Goal: Task Accomplishment & Management: Manage account settings

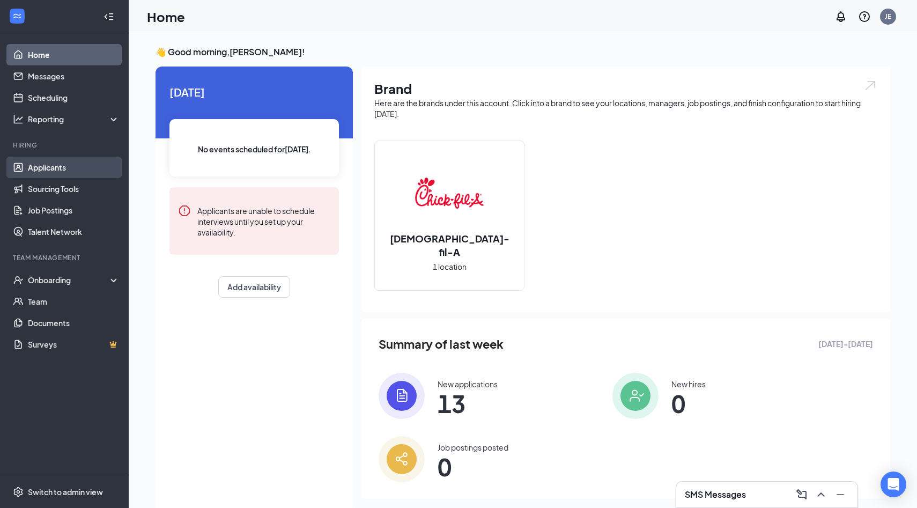
click at [49, 166] on link "Applicants" at bounding box center [74, 167] width 92 height 21
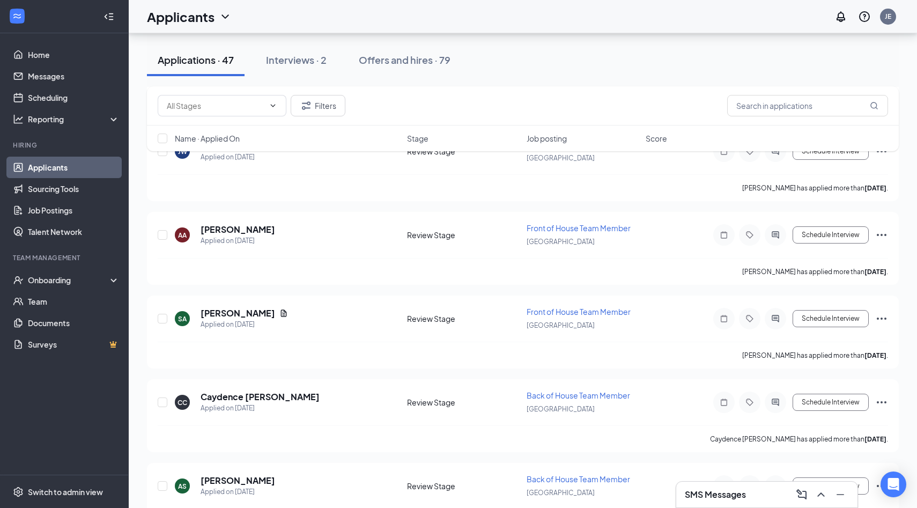
scroll to position [316, 0]
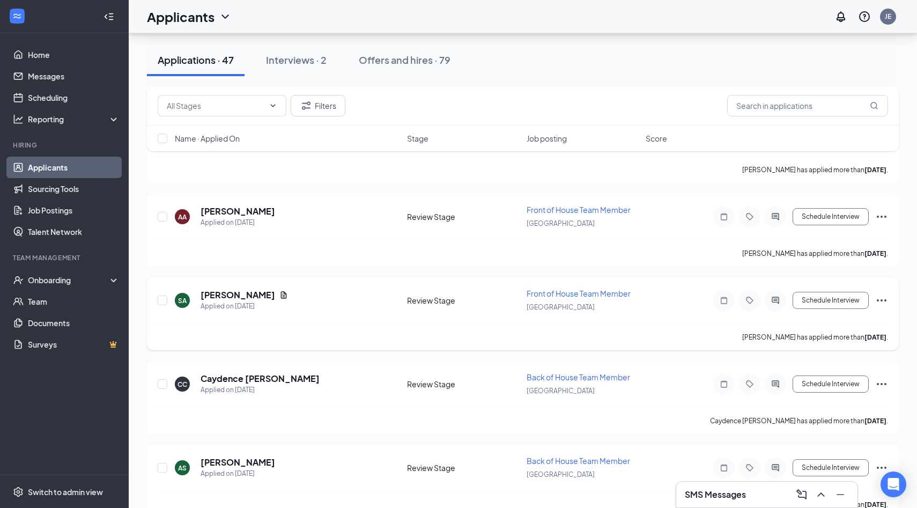
click at [883, 296] on icon "Ellipses" at bounding box center [881, 300] width 13 height 13
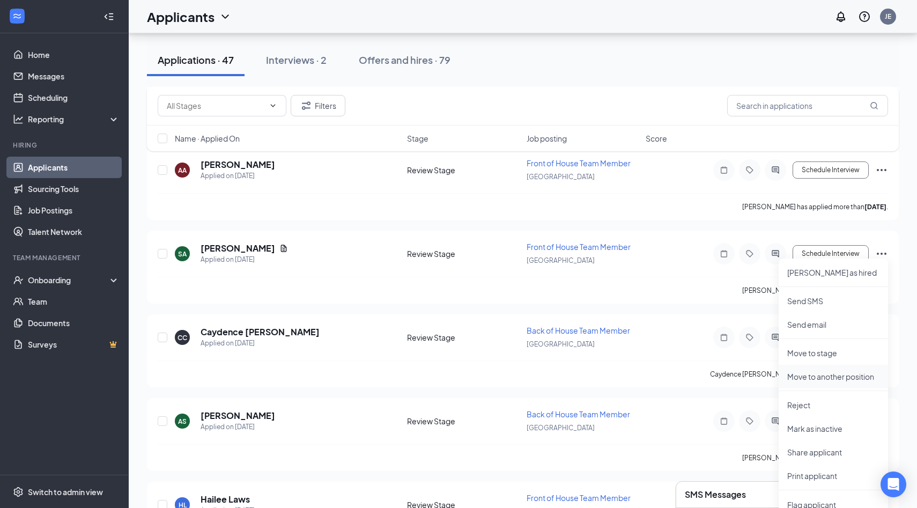
scroll to position [365, 0]
click at [804, 404] on p "Reject" at bounding box center [833, 402] width 92 height 11
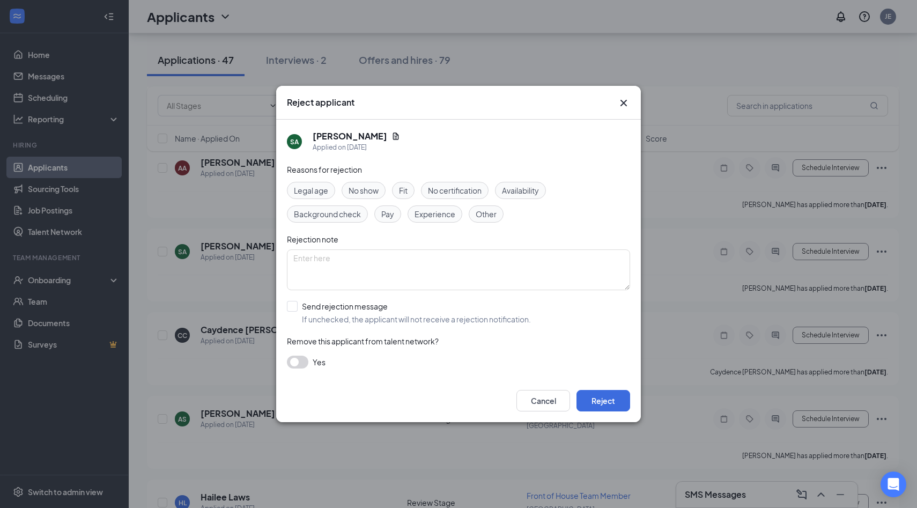
click at [371, 189] on span "No show" at bounding box center [363, 190] width 30 height 12
click at [299, 353] on div "Reasons for rejection Legal age No show Fit No certification Availability Backg…" at bounding box center [458, 272] width 343 height 216
click at [299, 365] on button "button" at bounding box center [297, 361] width 21 height 13
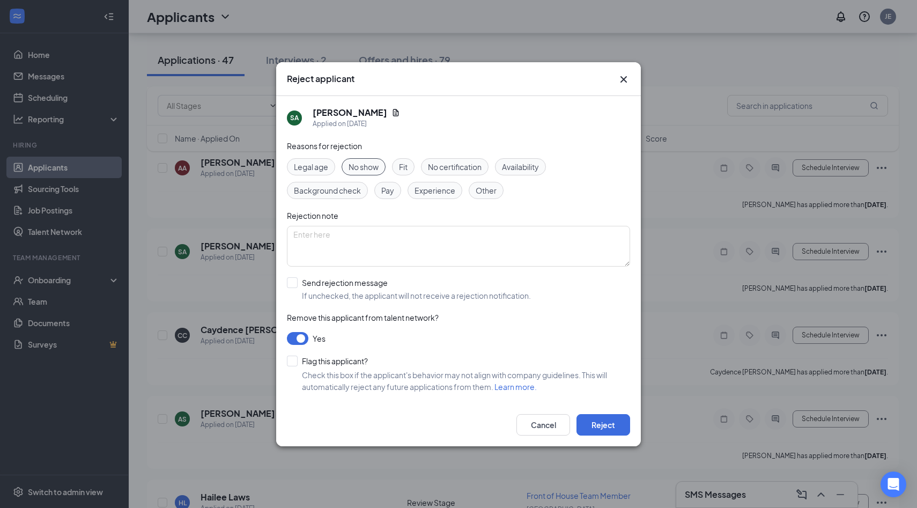
click at [298, 339] on button "button" at bounding box center [297, 338] width 21 height 13
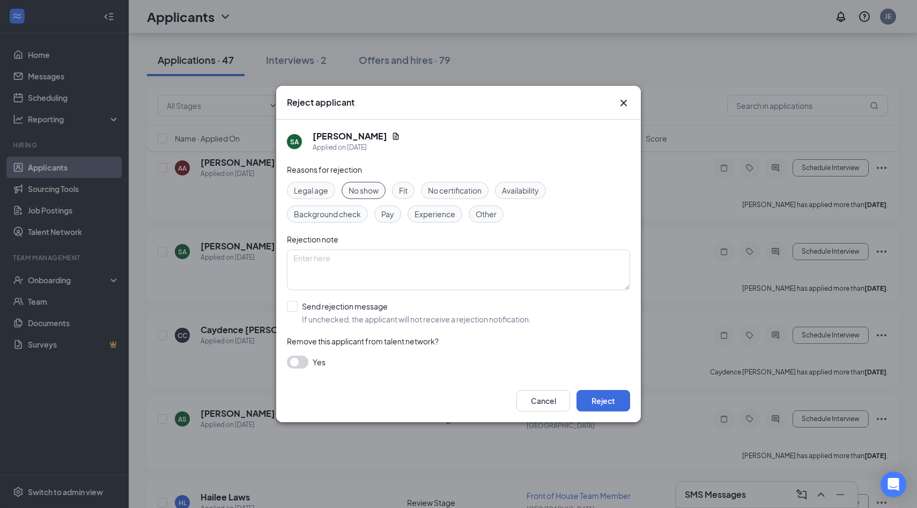
click at [293, 298] on div "Reasons for rejection Legal age No show Fit No certification Availability Backg…" at bounding box center [458, 272] width 343 height 216
click at [290, 306] on input "Send rejection message If unchecked, the applicant will not receive a rejection…" at bounding box center [409, 313] width 244 height 24
checkbox input "true"
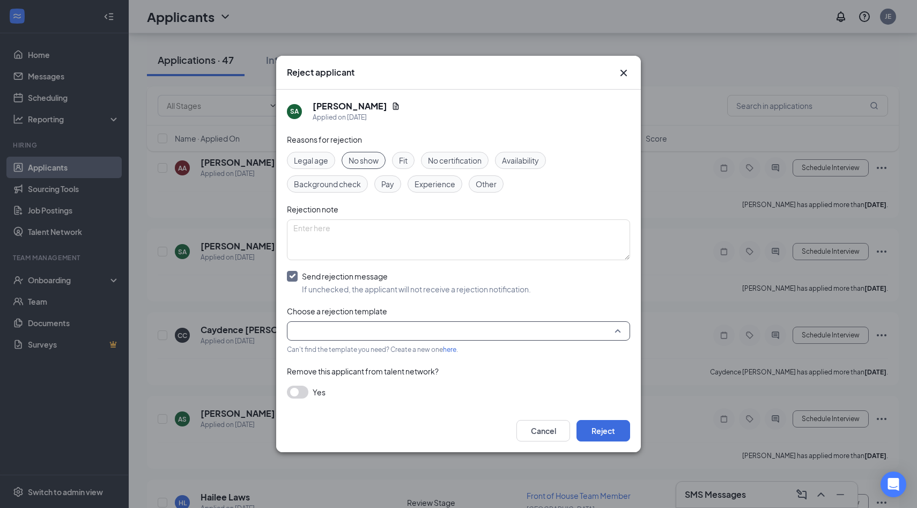
click at [368, 322] on input "search" at bounding box center [454, 331] width 323 height 18
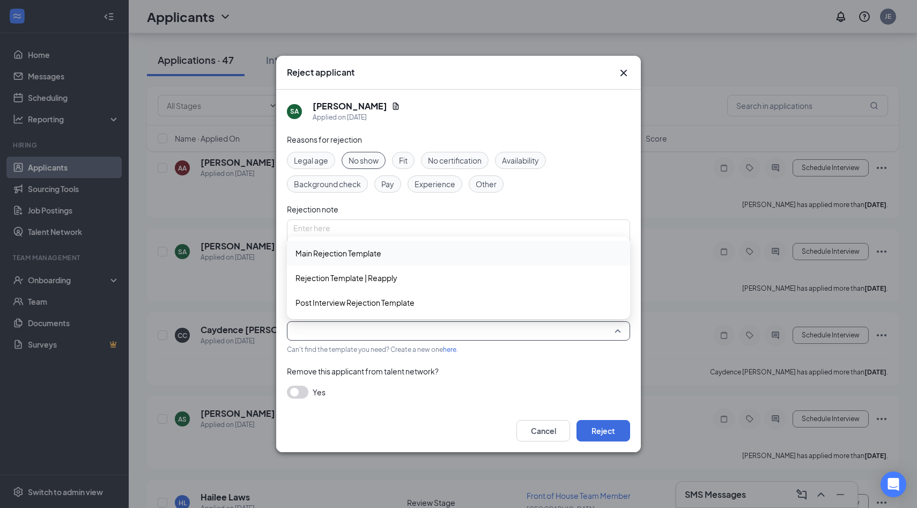
click at [382, 256] on span "Main Rejection Template" at bounding box center [458, 253] width 326 height 12
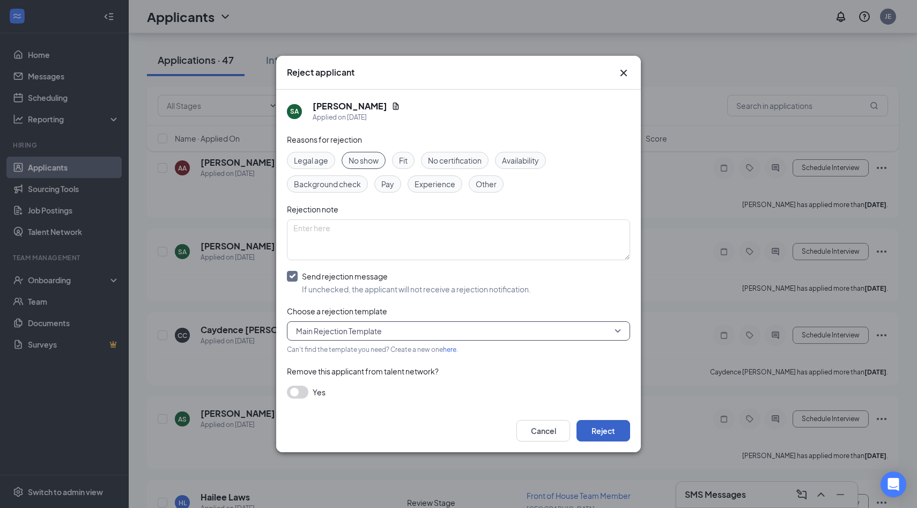
click at [611, 429] on button "Reject" at bounding box center [603, 430] width 54 height 21
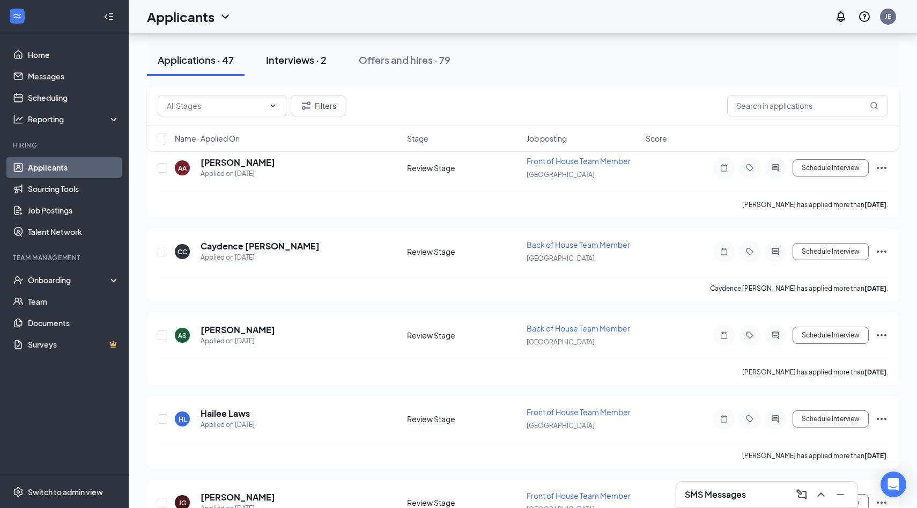
click at [300, 61] on div "Interviews · 2" at bounding box center [296, 59] width 61 height 13
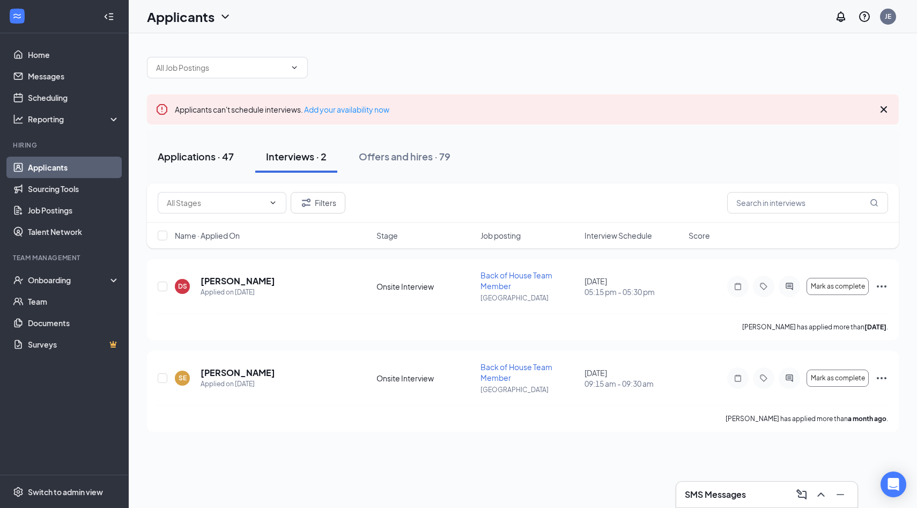
click at [188, 155] on div "Applications · 47" at bounding box center [196, 156] width 76 height 13
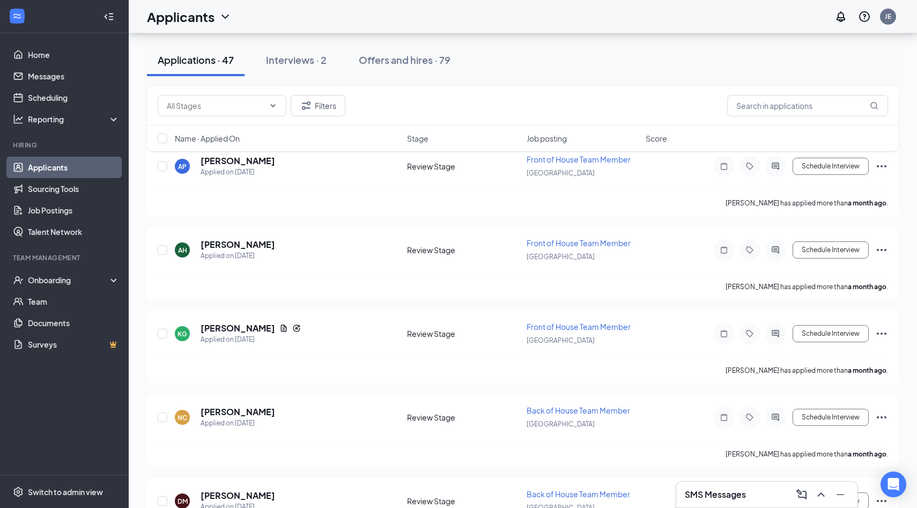
scroll to position [2946, 0]
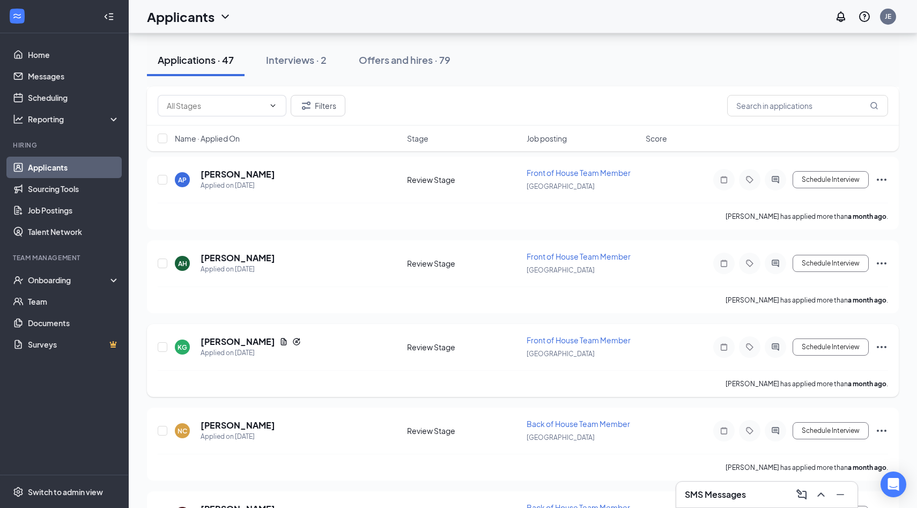
click at [883, 340] on icon "Ellipses" at bounding box center [881, 346] width 13 height 13
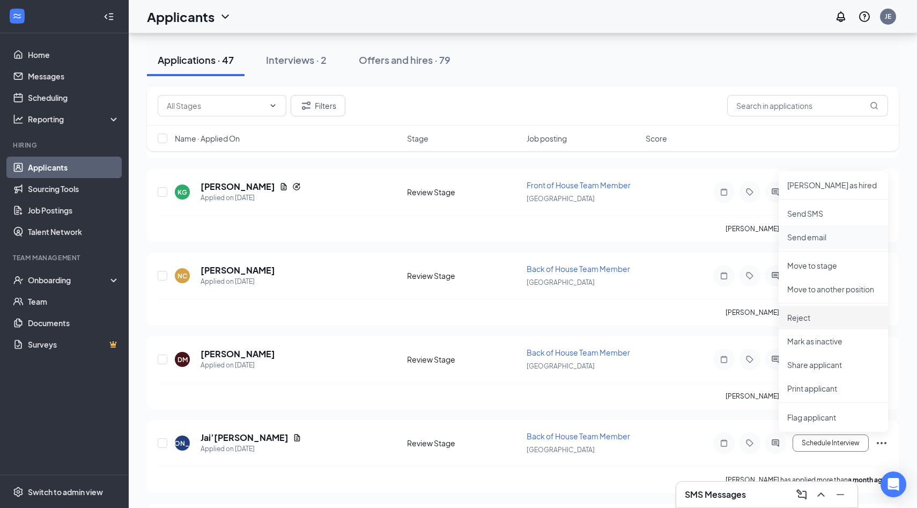
scroll to position [3110, 0]
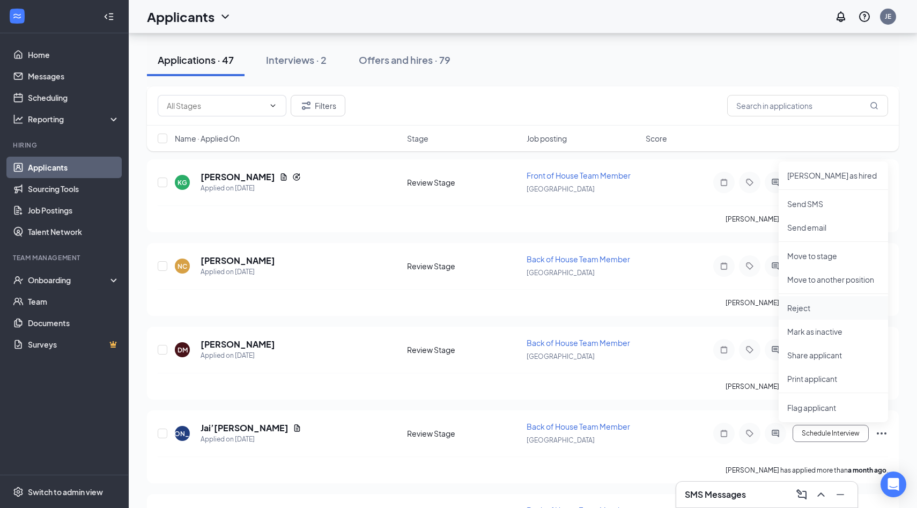
click at [808, 308] on p "Reject" at bounding box center [833, 307] width 92 height 11
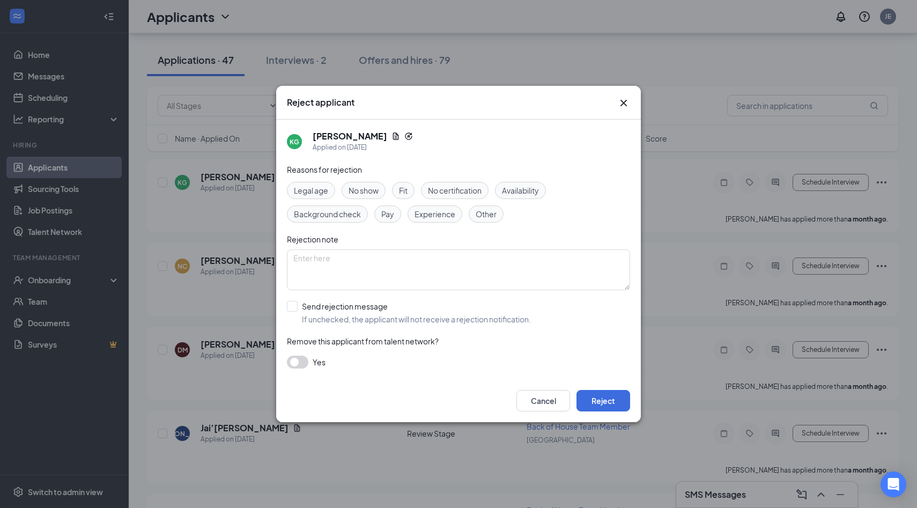
click at [369, 189] on span "No show" at bounding box center [363, 190] width 30 height 12
click at [295, 305] on input "Send rejection message If unchecked, the applicant will not receive a rejection…" at bounding box center [409, 313] width 244 height 24
checkbox input "true"
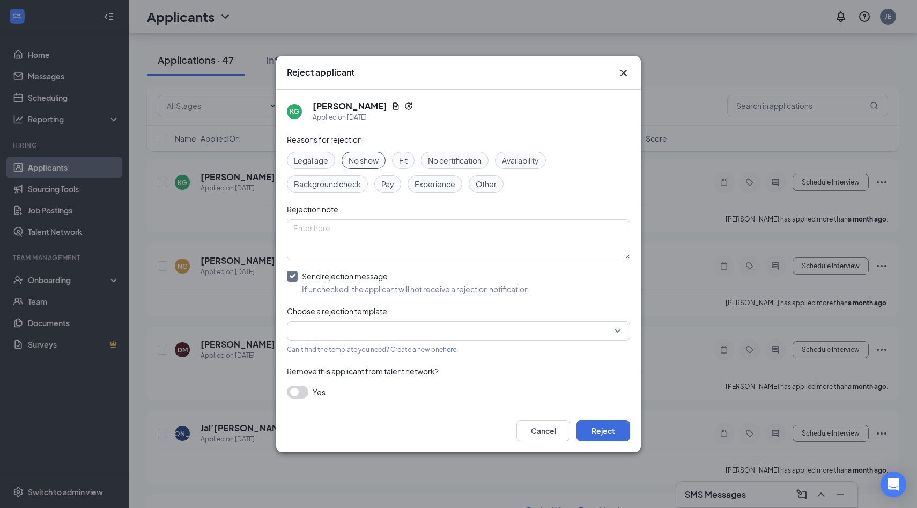
click at [343, 327] on input "search" at bounding box center [454, 331] width 323 height 18
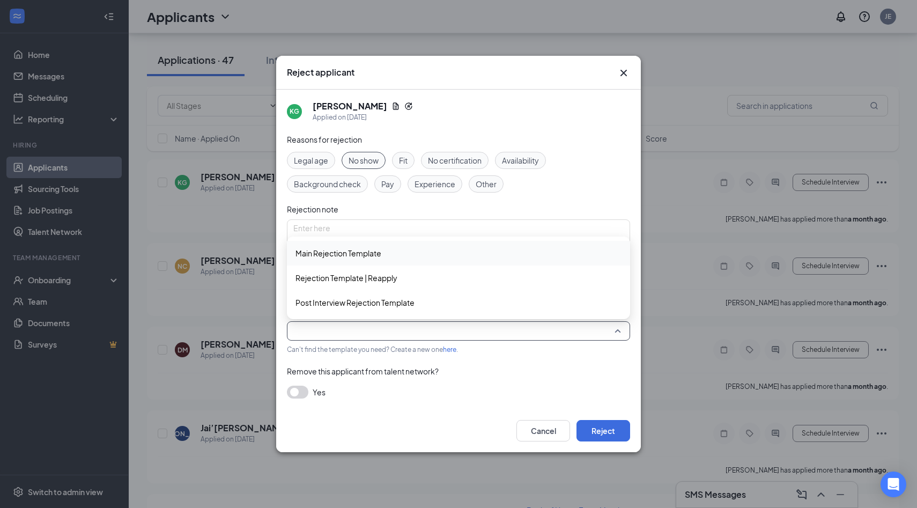
click at [362, 256] on span "Main Rejection Template" at bounding box center [338, 253] width 86 height 12
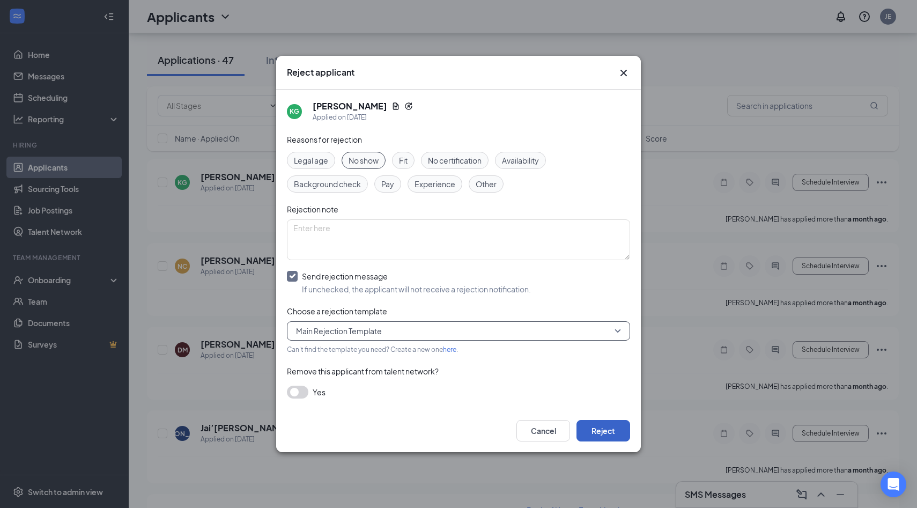
click at [586, 422] on button "Reject" at bounding box center [603, 430] width 54 height 21
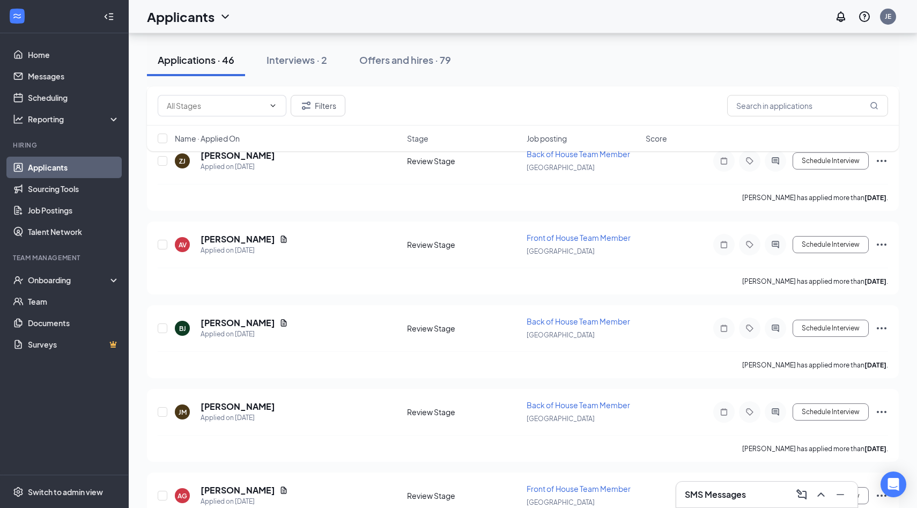
scroll to position [1704, 0]
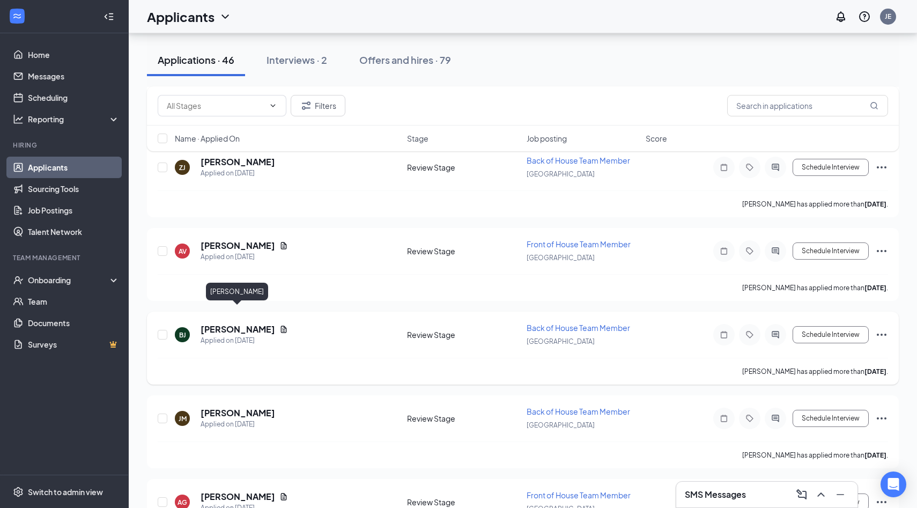
click at [247, 323] on h5 "[PERSON_NAME]" at bounding box center [237, 329] width 75 height 12
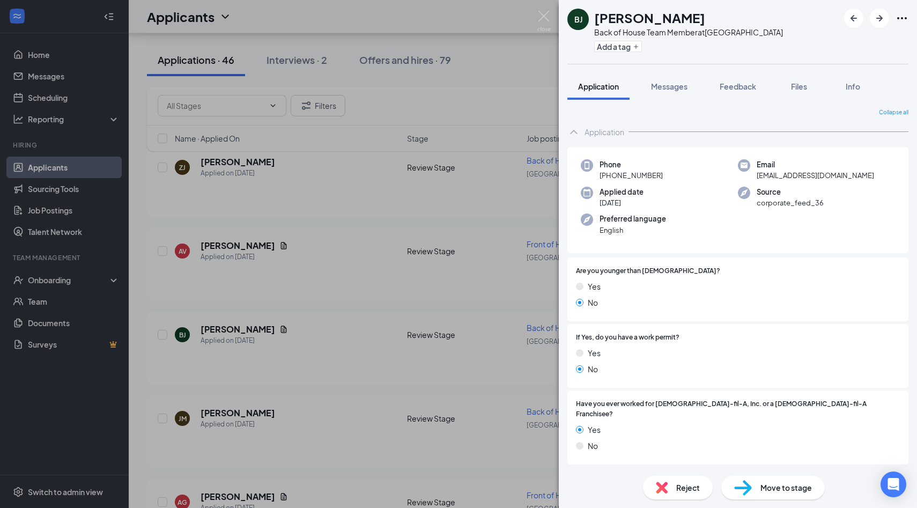
click at [346, 244] on div "[PERSON_NAME] Back of House Team Member at [GEOGRAPHIC_DATA] Add a tag Applicat…" at bounding box center [458, 254] width 917 height 508
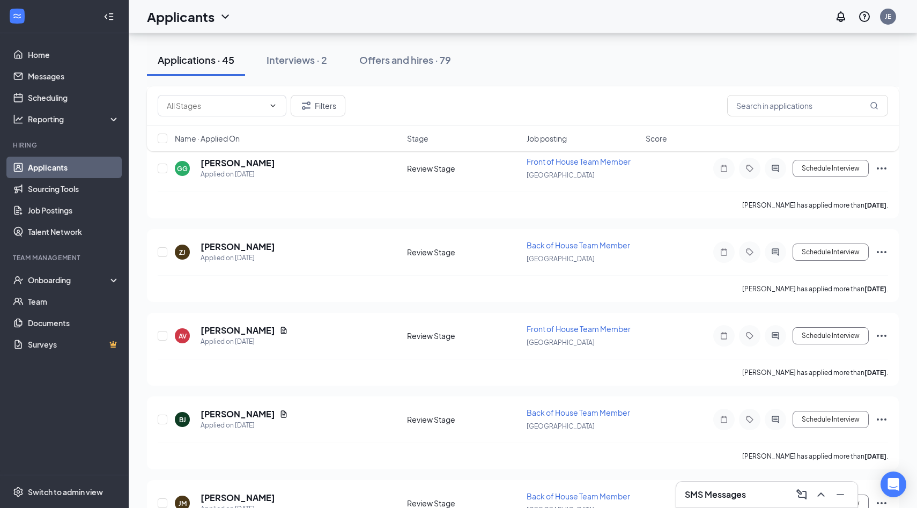
scroll to position [1617, 0]
click at [804, 109] on input "text" at bounding box center [807, 105] width 161 height 21
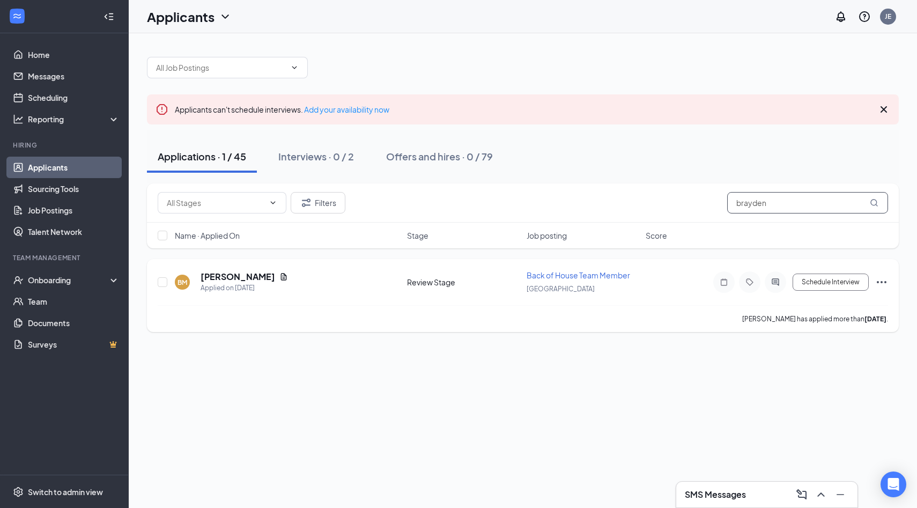
type input "brayden"
click at [879, 280] on icon "Ellipses" at bounding box center [881, 282] width 13 height 13
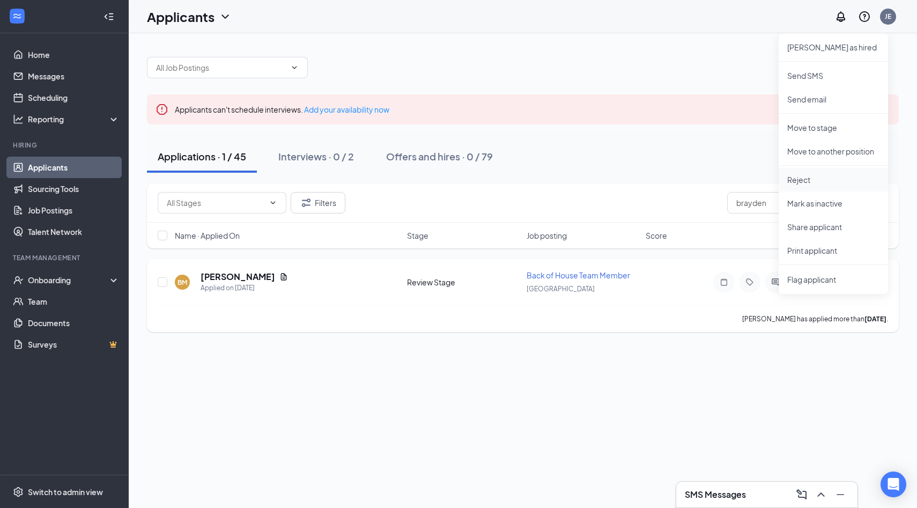
click at [813, 182] on p "Reject" at bounding box center [833, 179] width 92 height 11
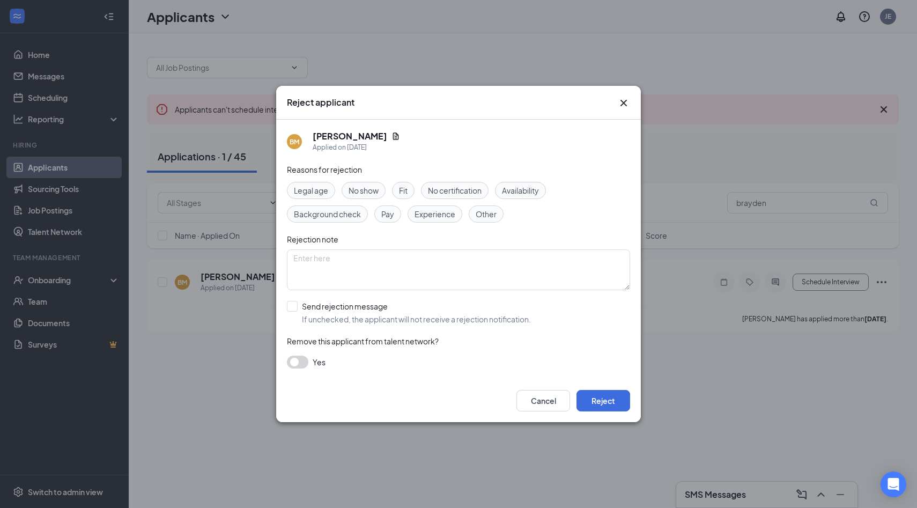
click at [377, 188] on span "No show" at bounding box center [363, 190] width 30 height 12
click at [299, 306] on input "Send rejection message If unchecked, the applicant will not receive a rejection…" at bounding box center [409, 313] width 244 height 24
checkbox input "true"
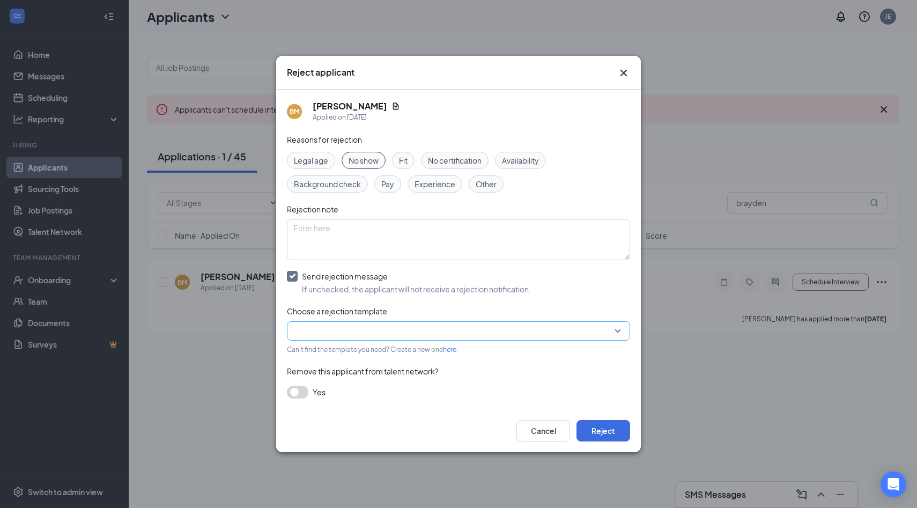
click at [321, 337] on input "search" at bounding box center [454, 331] width 323 height 18
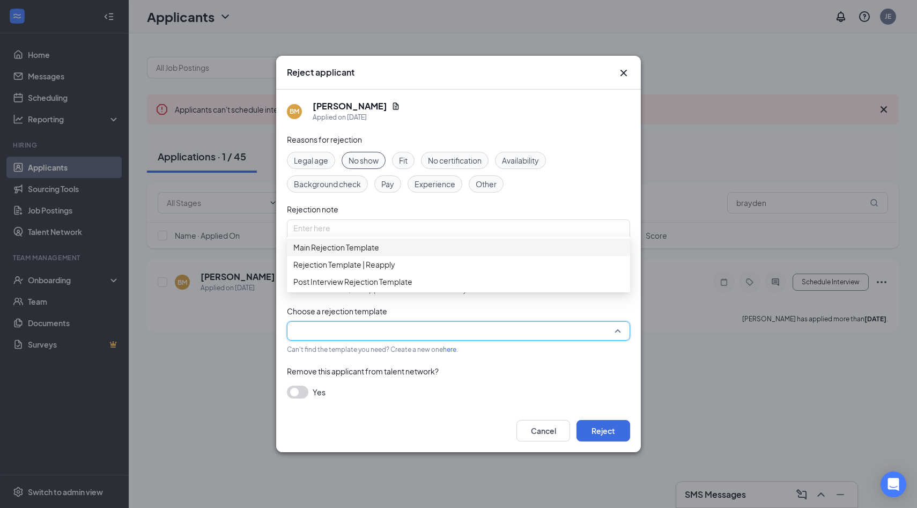
click at [354, 253] on span "Main Rejection Template" at bounding box center [336, 247] width 86 height 12
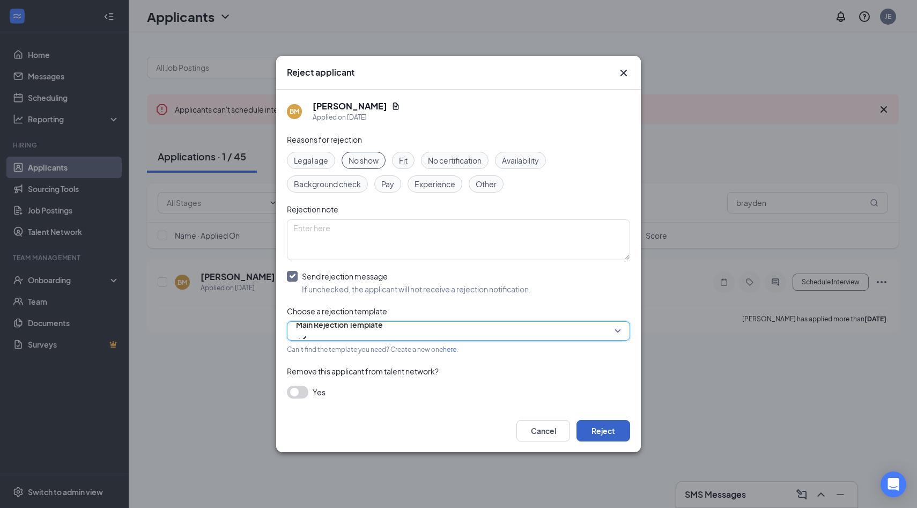
click at [610, 422] on button "Reject" at bounding box center [603, 430] width 54 height 21
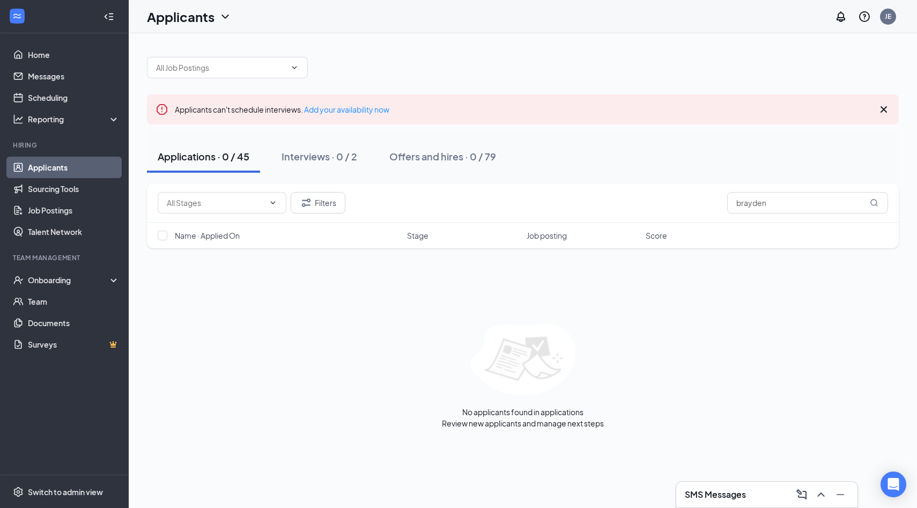
click at [217, 149] on button "Applications · 0 / 45" at bounding box center [203, 156] width 113 height 32
drag, startPoint x: 774, startPoint y: 209, endPoint x: 700, endPoint y: 203, distance: 74.3
click at [700, 203] on div "Filters brayden" at bounding box center [523, 202] width 730 height 21
type input "k"
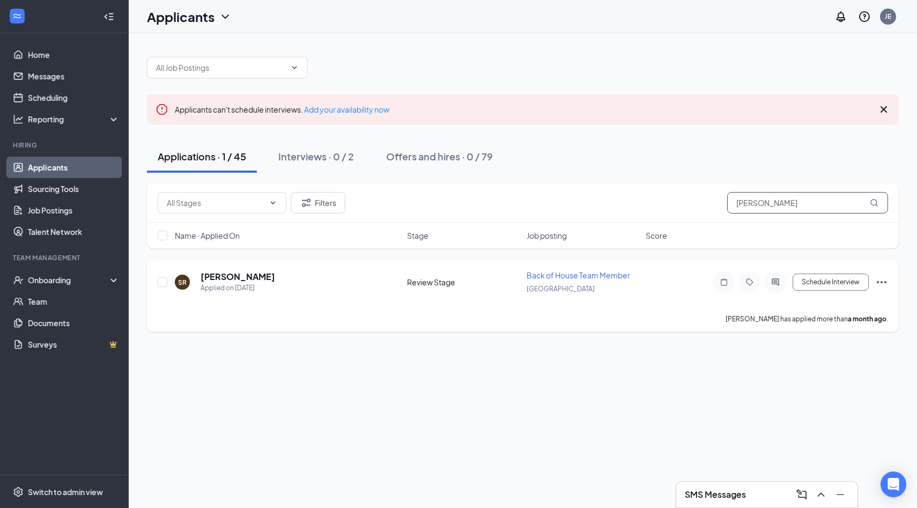
type input "[PERSON_NAME]"
click at [884, 279] on icon "Ellipses" at bounding box center [881, 282] width 13 height 13
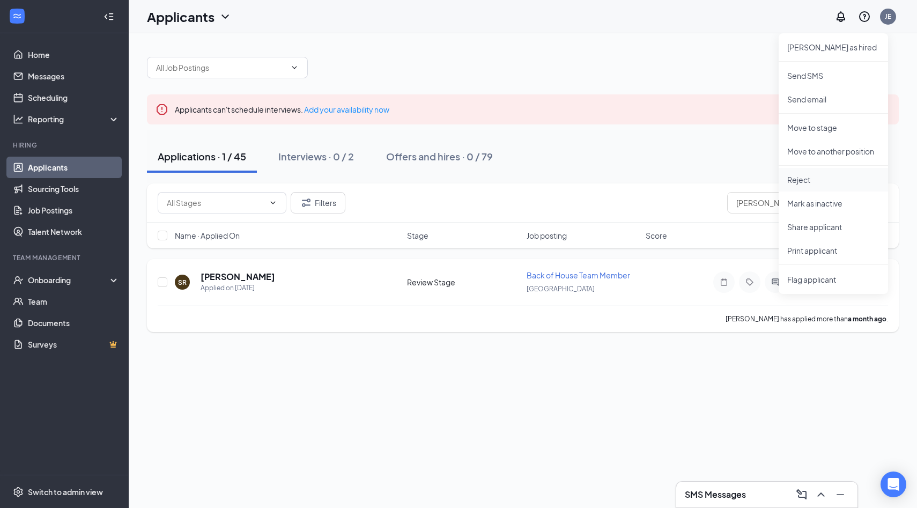
click at [814, 181] on p "Reject" at bounding box center [833, 179] width 92 height 11
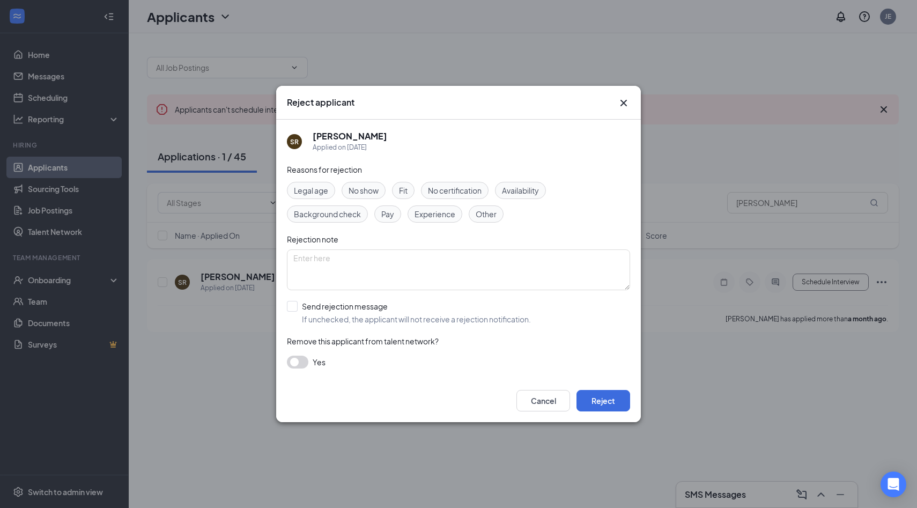
click at [360, 189] on span "No show" at bounding box center [363, 190] width 30 height 12
click at [289, 309] on input "Send rejection message If unchecked, the applicant will not receive a rejection…" at bounding box center [409, 313] width 244 height 24
checkbox input "true"
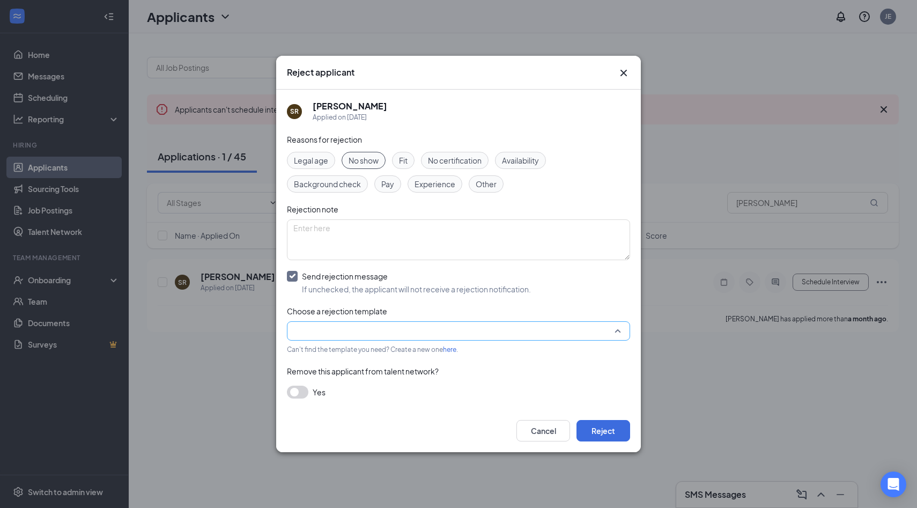
click at [308, 332] on input "search" at bounding box center [454, 331] width 323 height 18
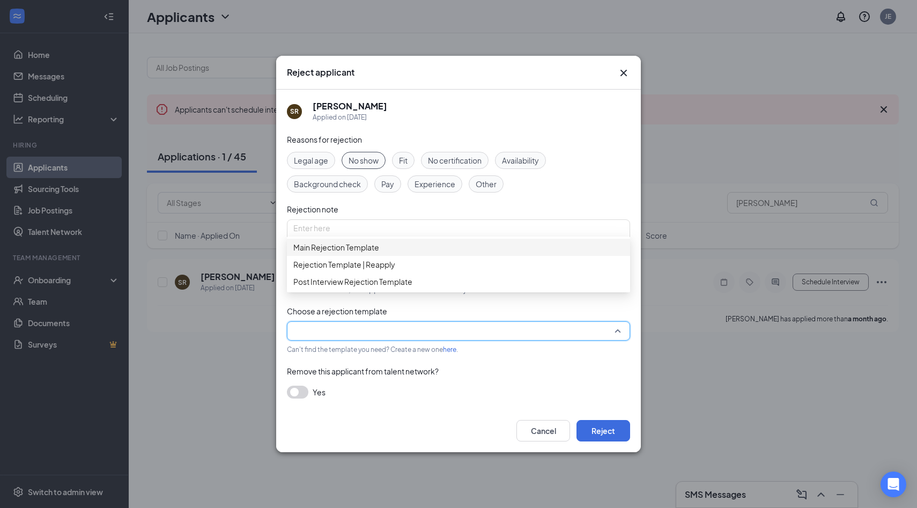
click at [345, 253] on span "Main Rejection Template" at bounding box center [336, 247] width 86 height 12
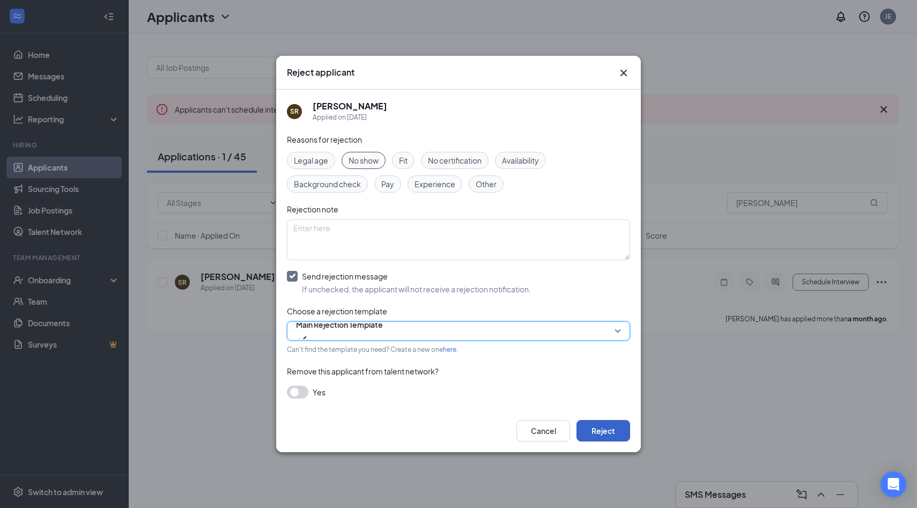
click at [603, 429] on button "Reject" at bounding box center [603, 430] width 54 height 21
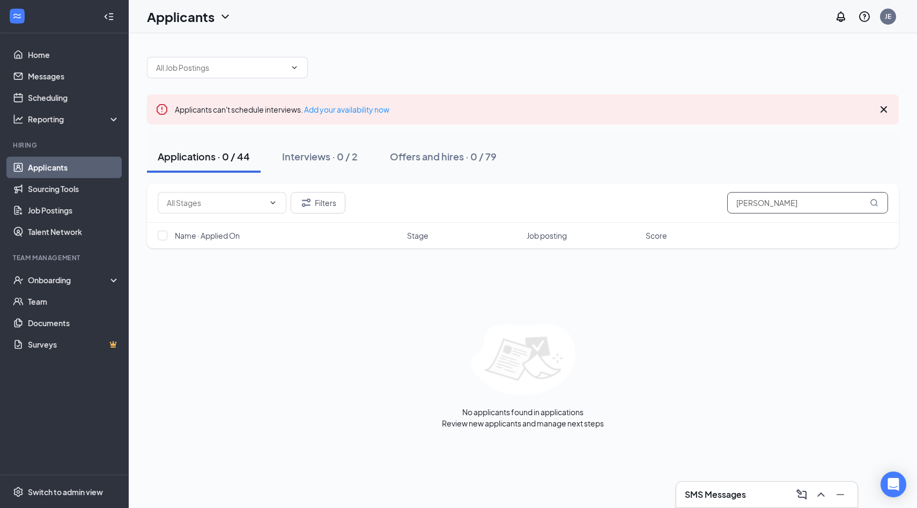
drag, startPoint x: 767, startPoint y: 206, endPoint x: 695, endPoint y: 205, distance: 71.9
click at [695, 205] on div "Filters [PERSON_NAME]" at bounding box center [523, 202] width 730 height 21
type input "[PERSON_NAME]"
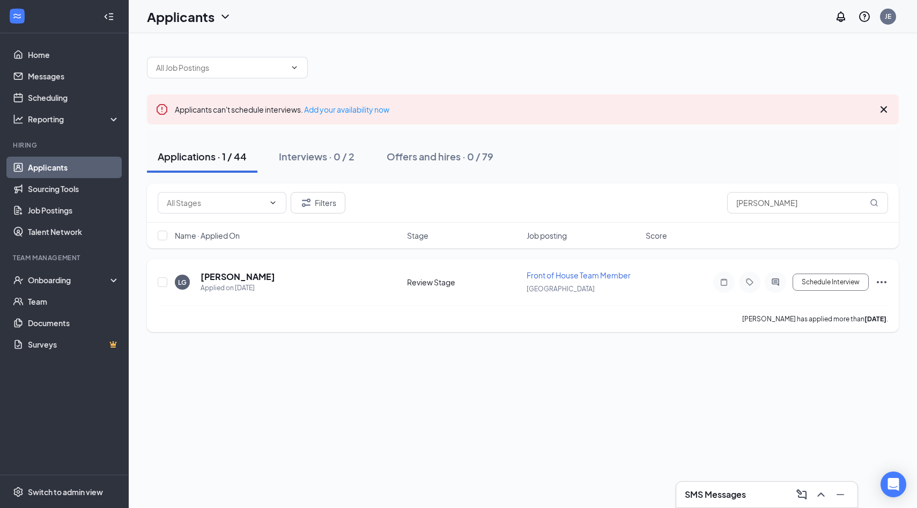
click at [873, 286] on div "Schedule Interview" at bounding box center [791, 281] width 193 height 21
click at [878, 284] on icon "Ellipses" at bounding box center [881, 282] width 13 height 13
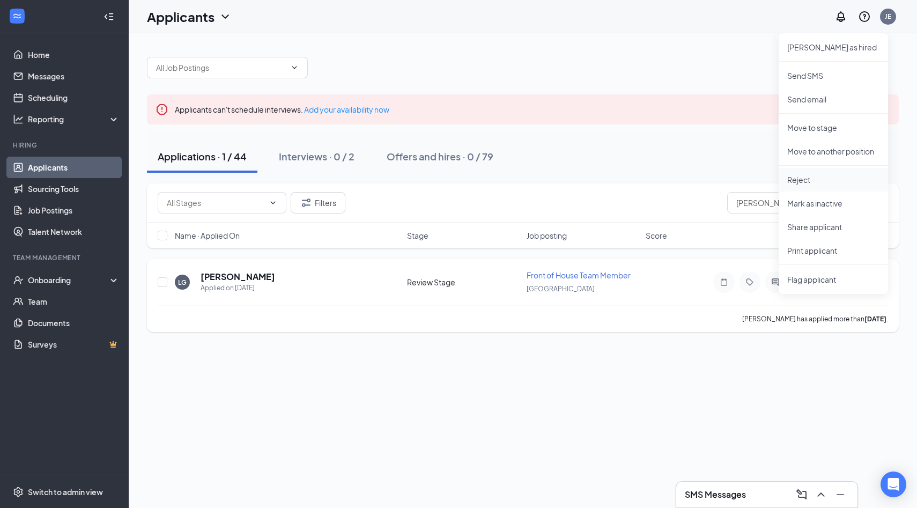
click at [841, 183] on p "Reject" at bounding box center [833, 179] width 92 height 11
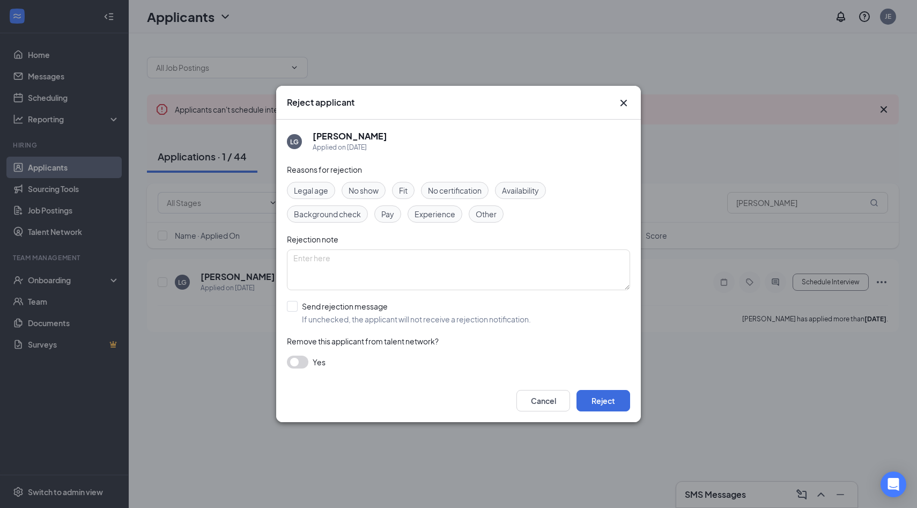
click at [365, 180] on div "Reasons for rejection Legal age No show Fit No certification Availability Backg…" at bounding box center [458, 272] width 343 height 216
click at [362, 194] on span "No show" at bounding box center [363, 190] width 30 height 12
click at [295, 303] on input "Send rejection message If unchecked, the applicant will not receive a rejection…" at bounding box center [409, 313] width 244 height 24
checkbox input "true"
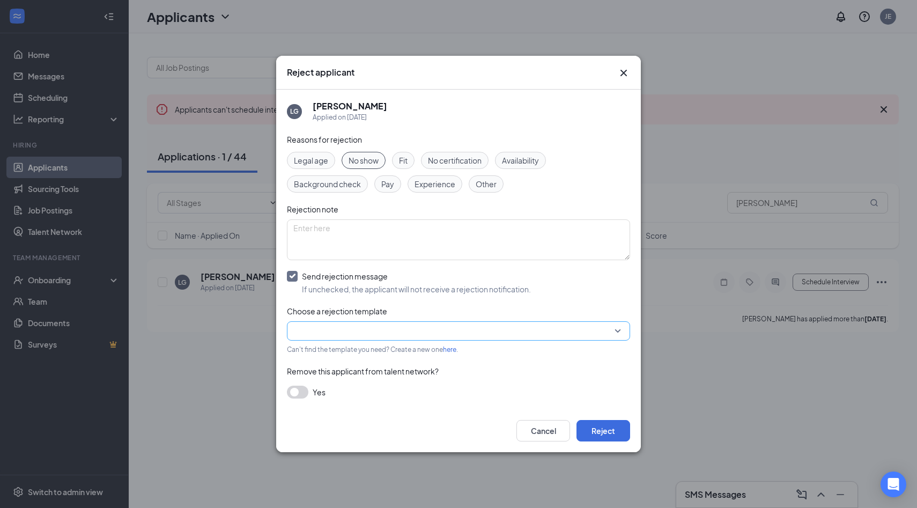
click at [332, 335] on input "search" at bounding box center [454, 331] width 323 height 18
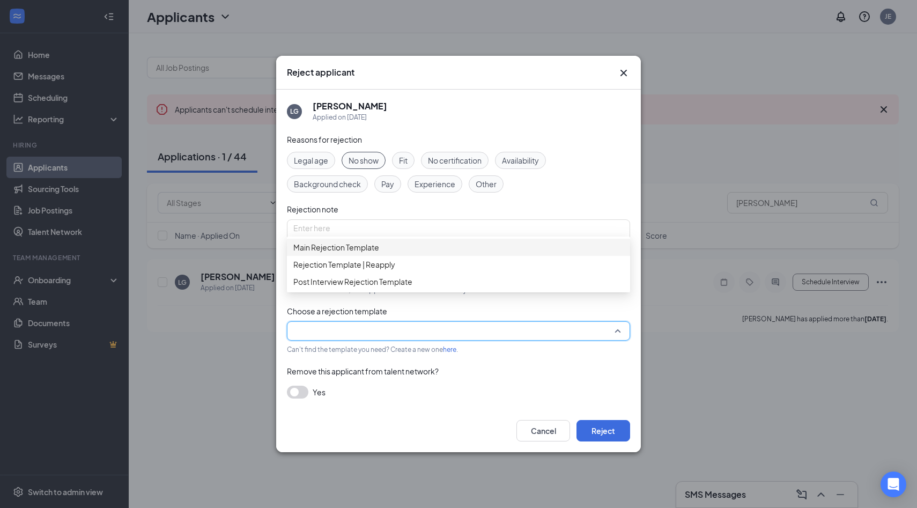
click at [359, 253] on span "Main Rejection Template" at bounding box center [336, 247] width 86 height 12
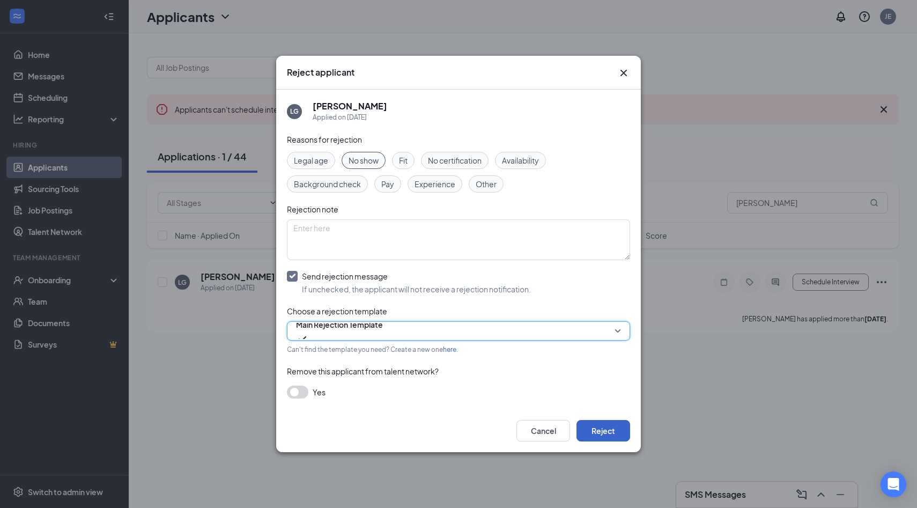
click at [619, 422] on button "Reject" at bounding box center [603, 430] width 54 height 21
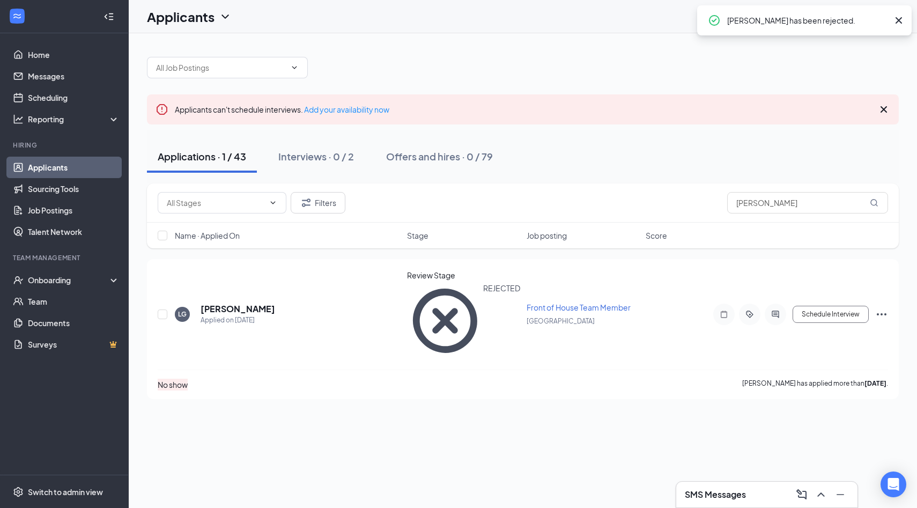
click at [62, 168] on link "Applicants" at bounding box center [74, 167] width 92 height 21
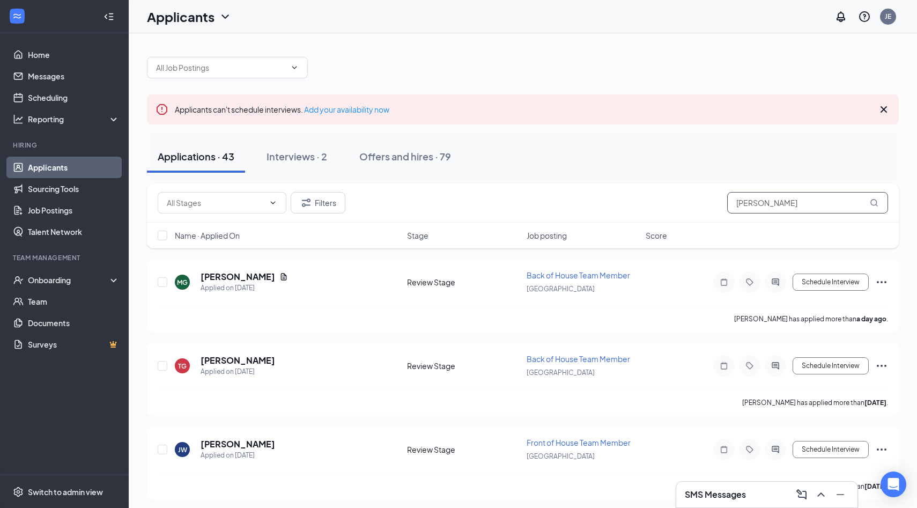
drag, startPoint x: 770, startPoint y: 206, endPoint x: 693, endPoint y: 203, distance: 77.2
click at [693, 203] on div "Filters [PERSON_NAME]" at bounding box center [523, 202] width 730 height 21
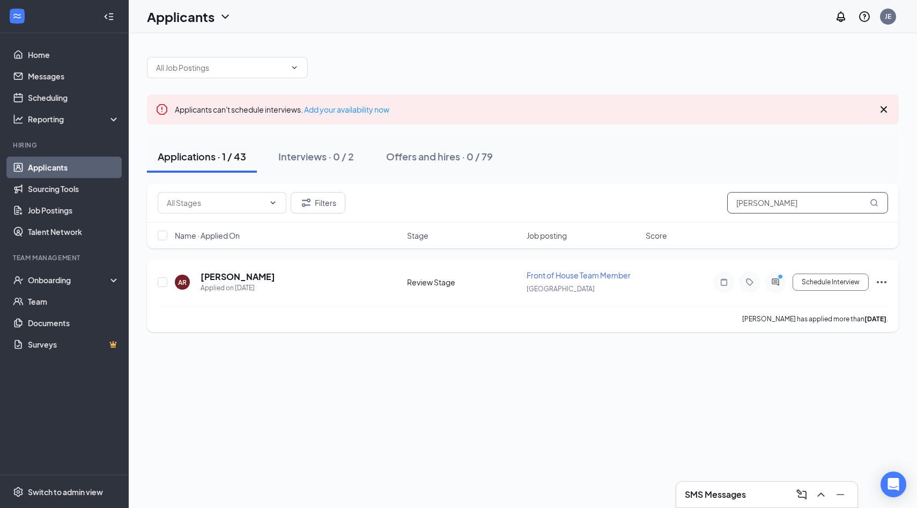
type input "[PERSON_NAME]"
click at [777, 281] on icon "ActiveChat" at bounding box center [775, 282] width 13 height 9
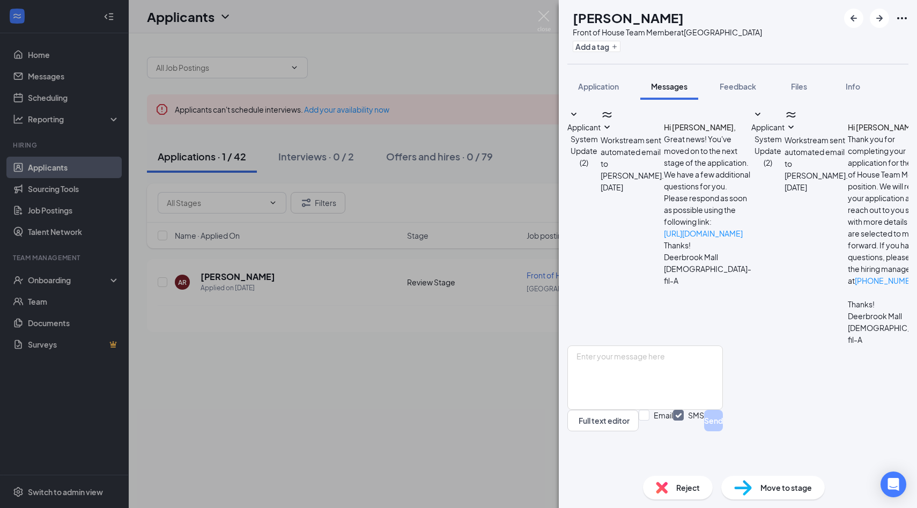
scroll to position [93, 0]
click at [497, 369] on div "AR [PERSON_NAME] Front of House Team Member at [GEOGRAPHIC_DATA] Add a tag Appl…" at bounding box center [458, 254] width 917 height 508
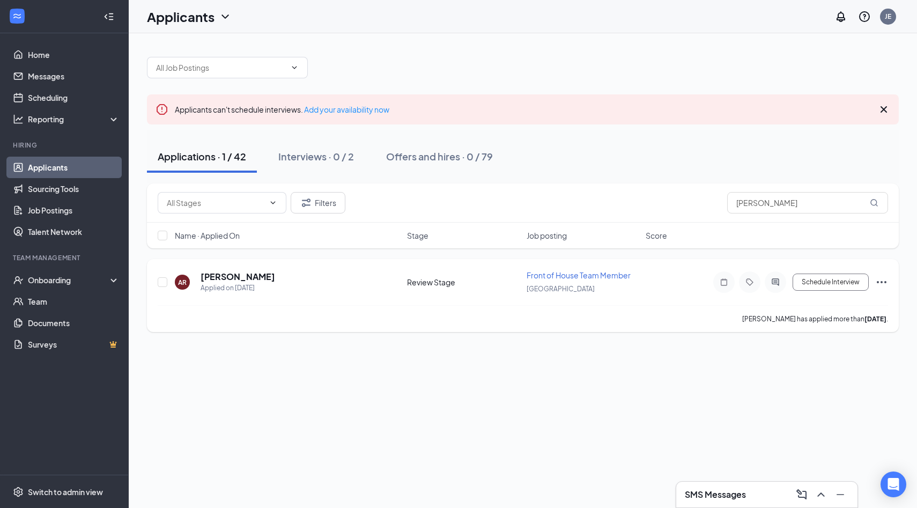
click at [875, 283] on icon "Ellipses" at bounding box center [881, 282] width 13 height 13
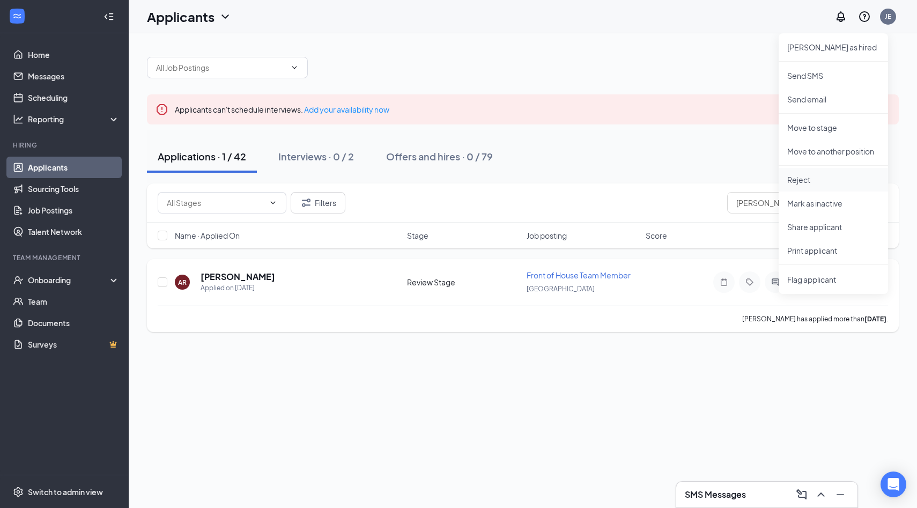
click at [824, 174] on p "Reject" at bounding box center [833, 179] width 92 height 11
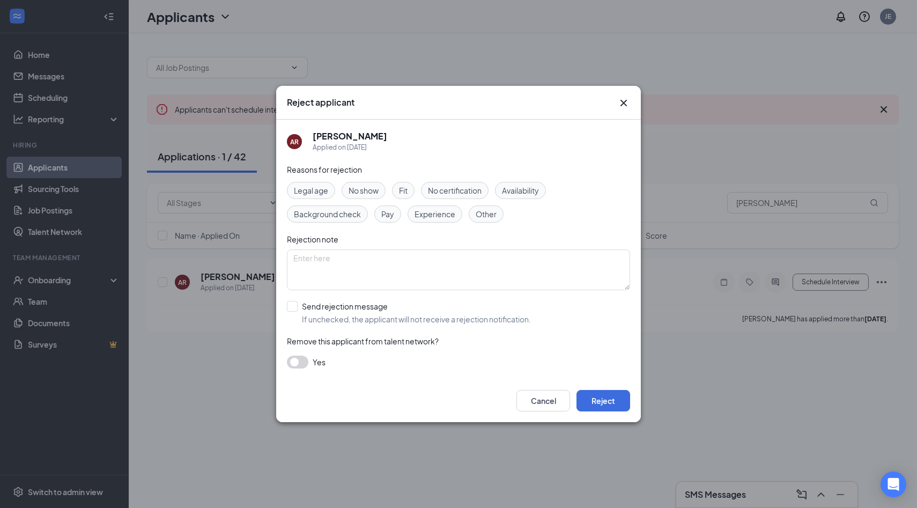
click at [364, 192] on span "No show" at bounding box center [363, 190] width 30 height 12
click at [299, 300] on div "Reasons for rejection Legal age No show Fit No certification Availability Backg…" at bounding box center [458, 272] width 343 height 216
click at [293, 307] on input "Send rejection message If unchecked, the applicant will not receive a rejection…" at bounding box center [409, 313] width 244 height 24
checkbox input "true"
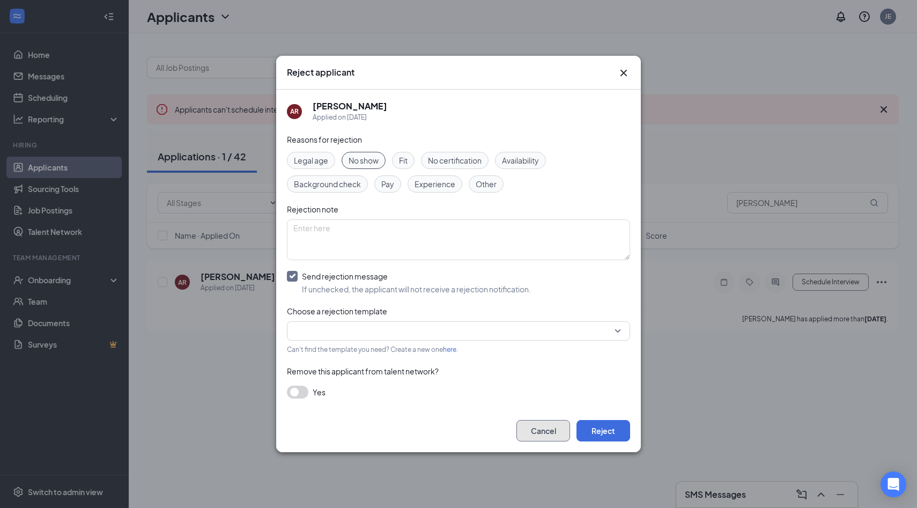
click at [554, 432] on button "Cancel" at bounding box center [543, 430] width 54 height 21
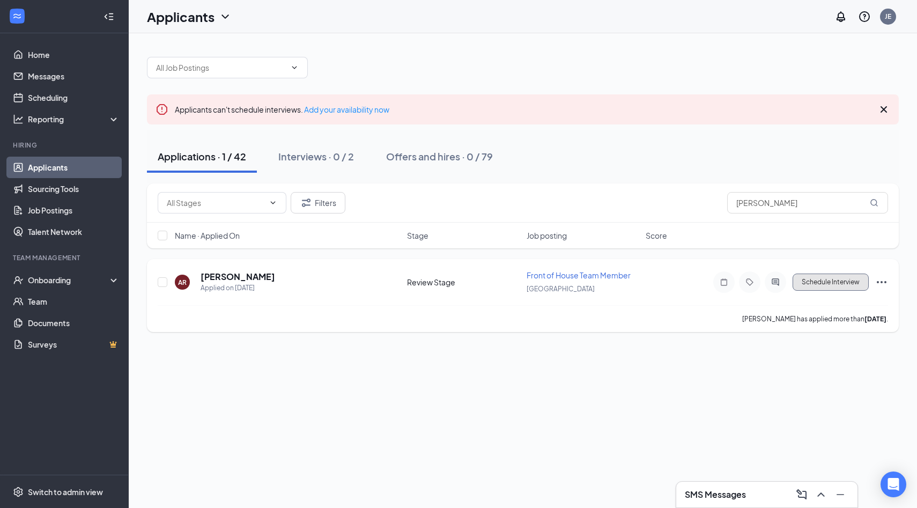
click at [843, 283] on button "Schedule Interview" at bounding box center [830, 281] width 76 height 17
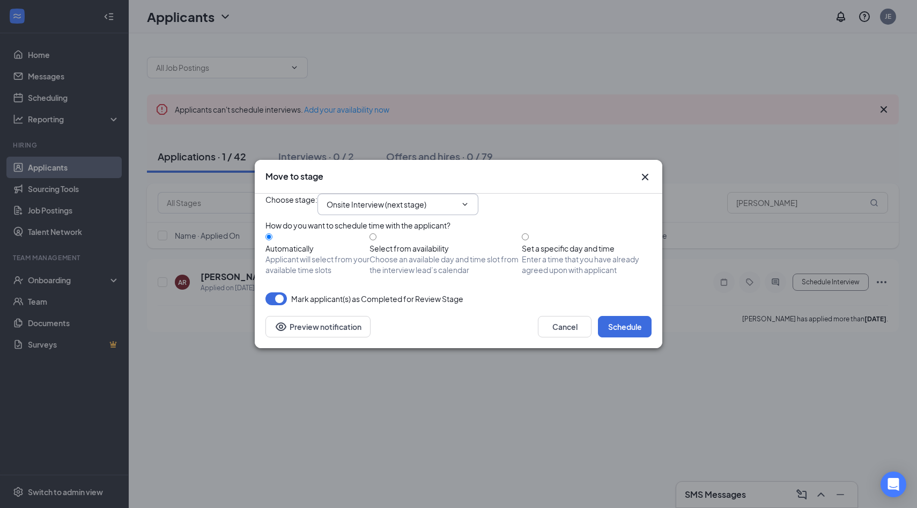
click at [375, 194] on span "Onsite Interview (next stage)" at bounding box center [397, 204] width 161 height 21
click at [375, 198] on input "Onsite Interview (next stage)" at bounding box center [391, 204] width 130 height 12
click at [529, 237] on input "Set a specific day and time Enter a time that you have already agreed upon with…" at bounding box center [525, 236] width 7 height 7
radio input "true"
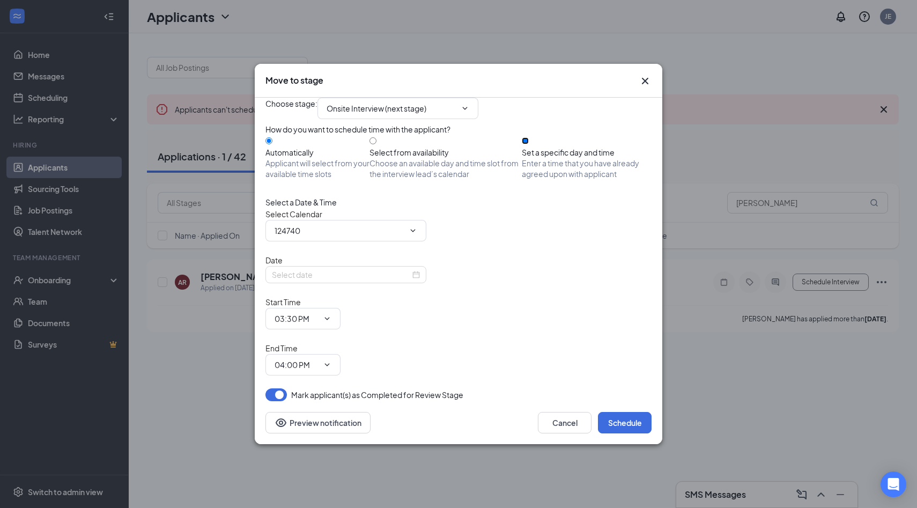
radio input "false"
type input "[PERSON_NAME] Calendar"
type input "[DATE]"
click at [329, 236] on input "[PERSON_NAME] Calendar" at bounding box center [339, 231] width 130 height 12
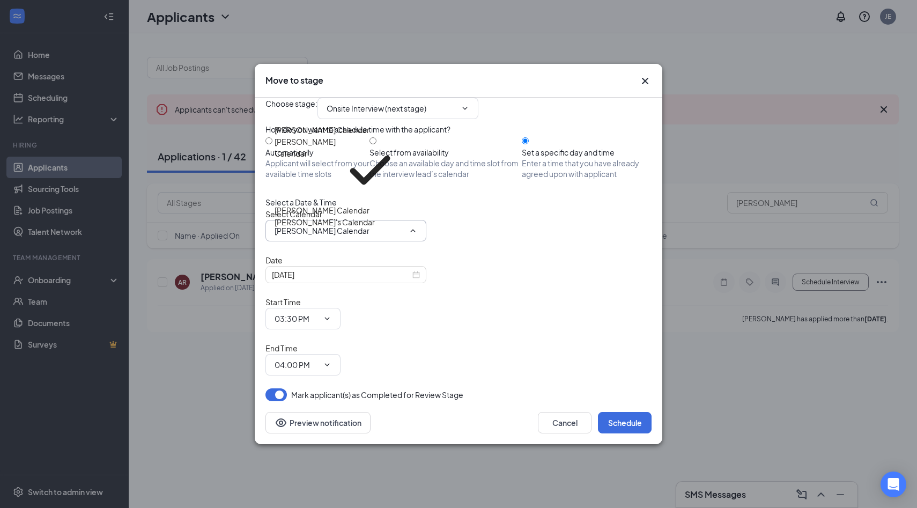
click at [335, 136] on div "[PERSON_NAME] Calendar" at bounding box center [321, 130] width 95 height 12
type input "[PERSON_NAME] Calendar"
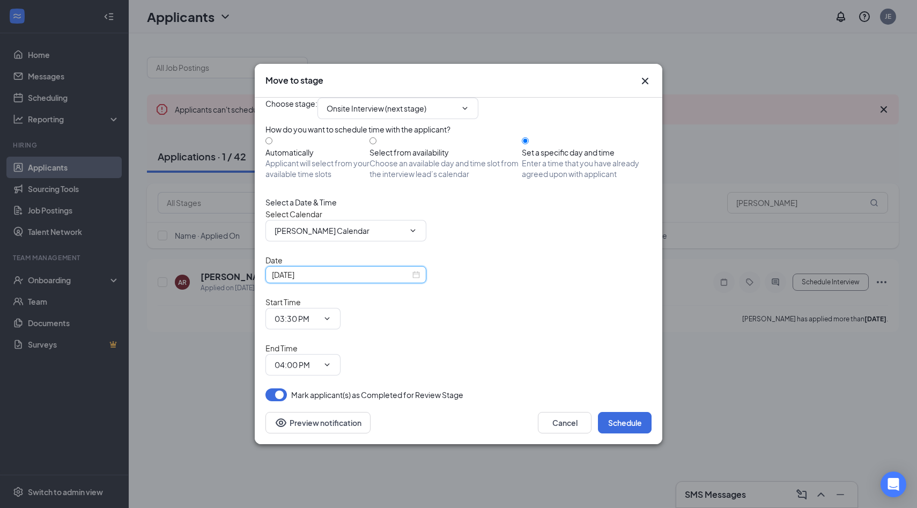
click at [359, 280] on input "[DATE]" at bounding box center [341, 275] width 138 height 12
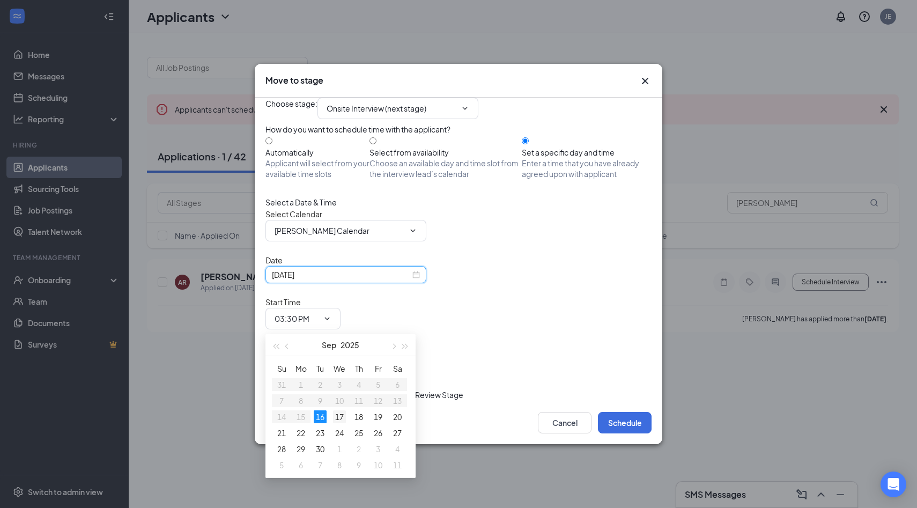
type input "[DATE]"
click at [338, 419] on div "17" at bounding box center [339, 416] width 13 height 13
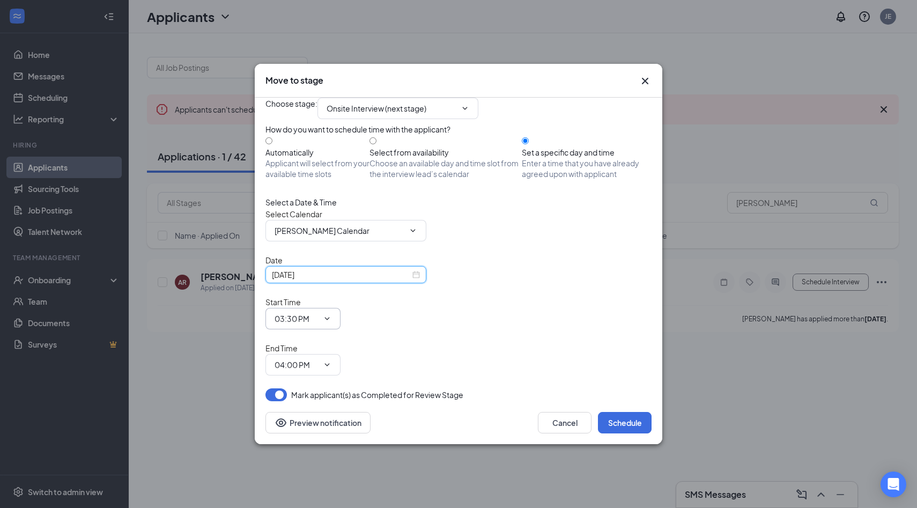
click at [331, 323] on icon "ChevronDown" at bounding box center [327, 318] width 9 height 9
click at [318, 322] on input "03:30 PM" at bounding box center [296, 319] width 44 height 12
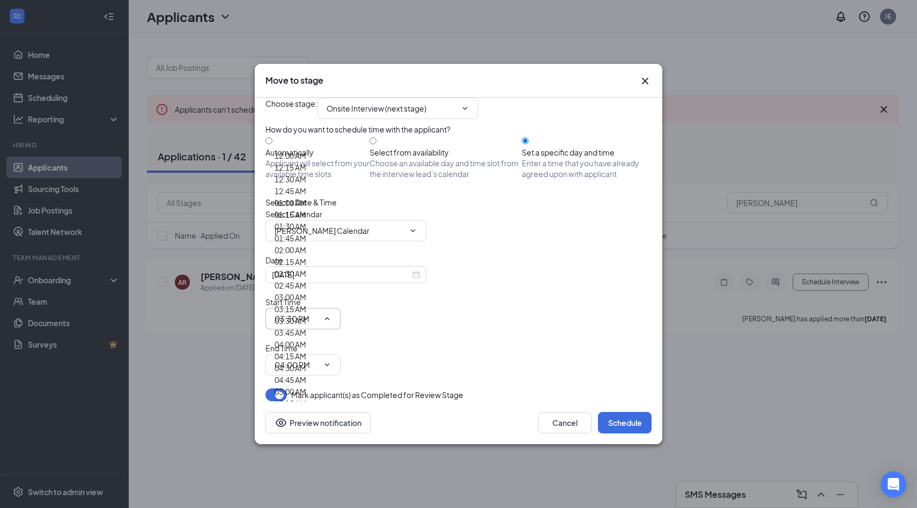
scroll to position [1696, 0]
type input "06:15 PM"
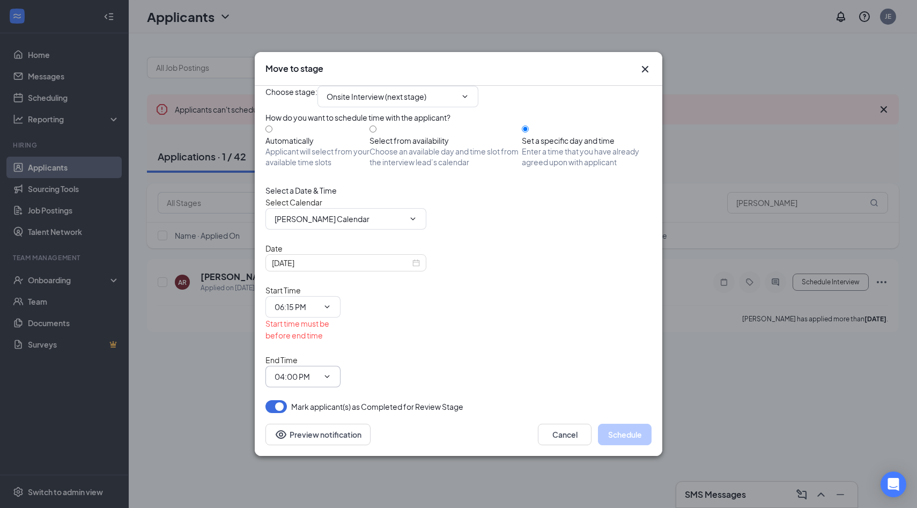
click at [318, 370] on input "04:00 PM" at bounding box center [296, 376] width 44 height 12
type input "06:30 PM"
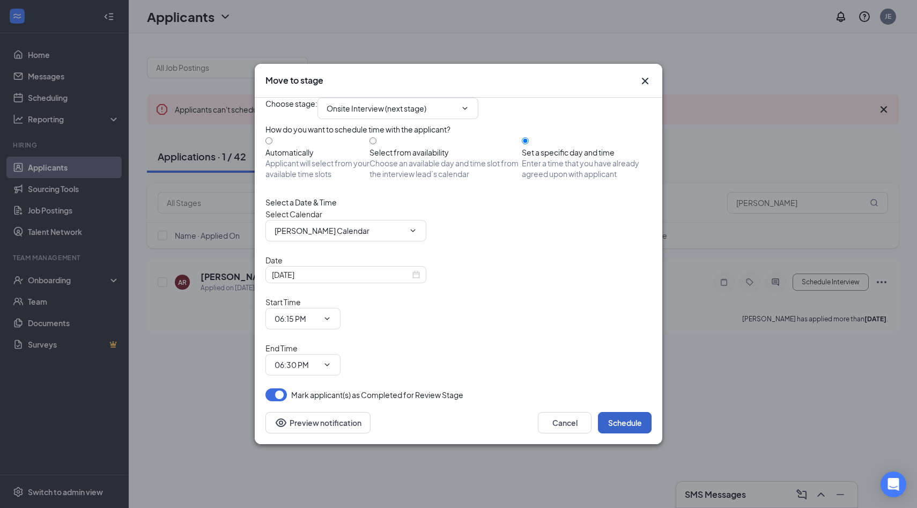
click at [618, 412] on button "Schedule" at bounding box center [625, 422] width 54 height 21
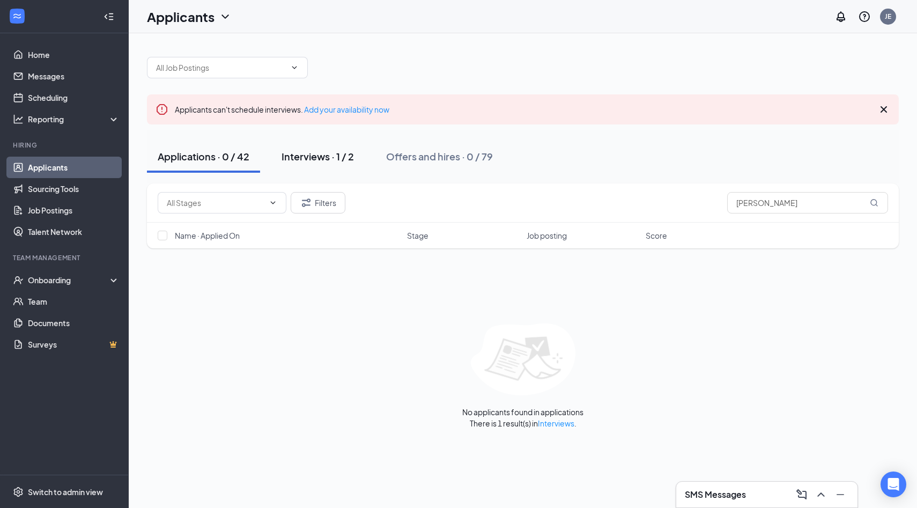
click at [318, 159] on div "Interviews · 1 / 2" at bounding box center [317, 156] width 72 height 13
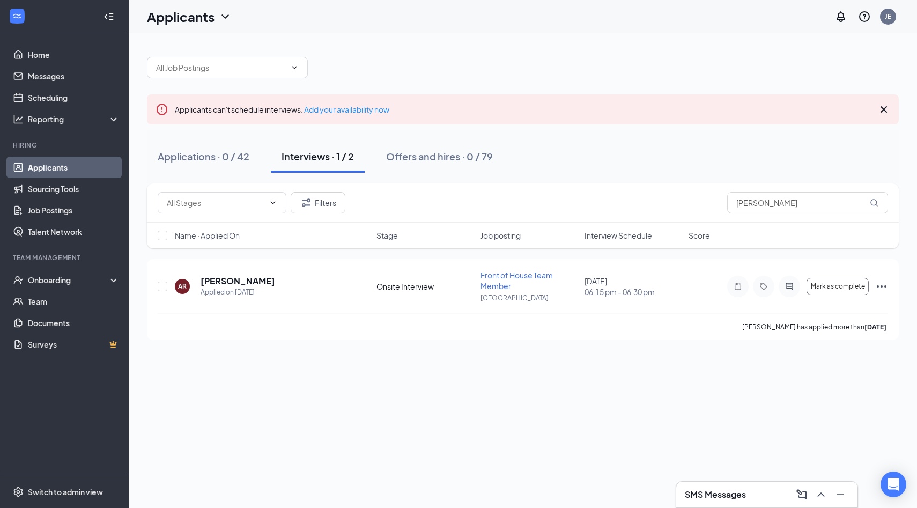
click at [318, 161] on div "Interviews · 1 / 2" at bounding box center [317, 156] width 72 height 13
click at [831, 213] on div "Filters astrid" at bounding box center [523, 202] width 752 height 39
drag, startPoint x: 823, startPoint y: 207, endPoint x: 692, endPoint y: 209, distance: 131.3
click at [691, 209] on div "Filters astrid" at bounding box center [523, 202] width 730 height 21
type input "a"
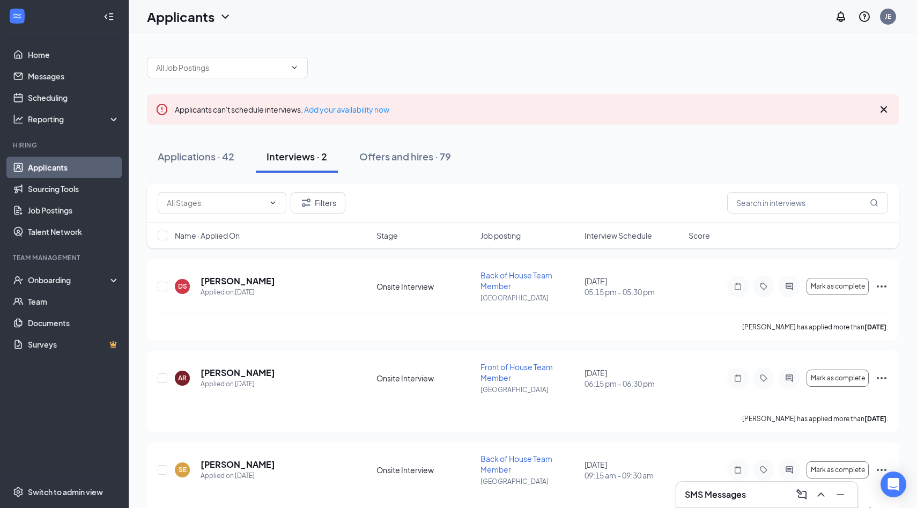
click at [552, 173] on div "Applications · 42 Interviews · 2 Offers and hires · 79" at bounding box center [523, 157] width 752 height 54
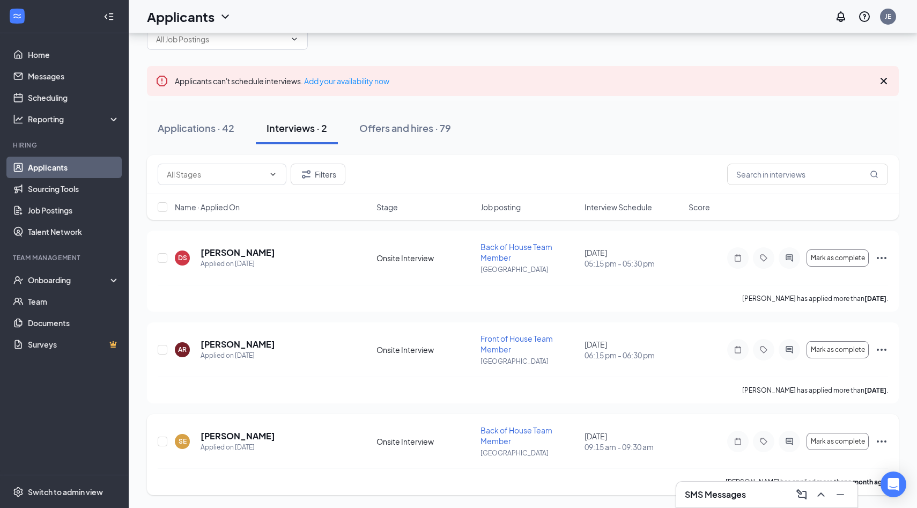
click at [558, 420] on div "SE [PERSON_NAME] Applied on [DATE] Onsite Interview Back of House Team Member […" at bounding box center [523, 454] width 752 height 81
click at [876, 355] on icon "Ellipses" at bounding box center [881, 349] width 13 height 13
click at [239, 345] on h5 "[PERSON_NAME]" at bounding box center [237, 344] width 75 height 12
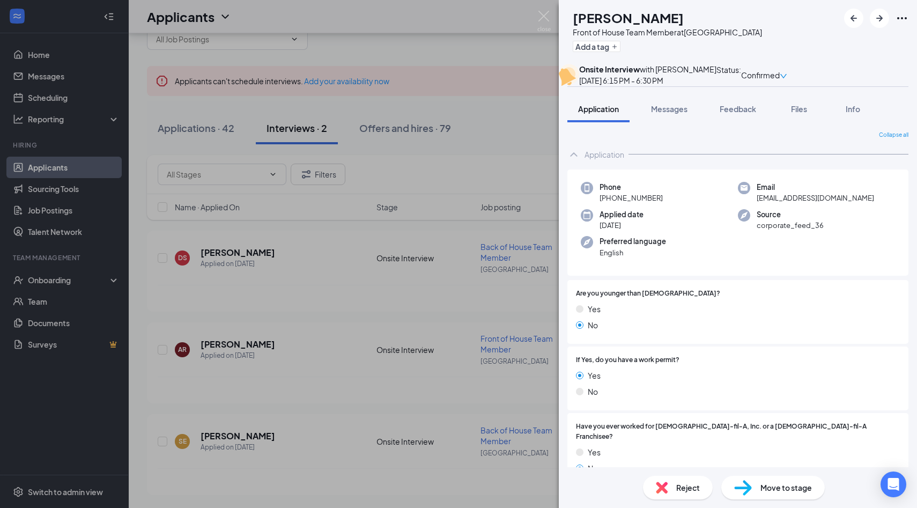
click at [787, 86] on div "Status : Confirmed" at bounding box center [751, 75] width 71 height 23
click at [779, 80] on span "Confirmed" at bounding box center [760, 75] width 39 height 12
click at [827, 111] on span "Request Reschedule" at bounding box center [835, 117] width 73 height 12
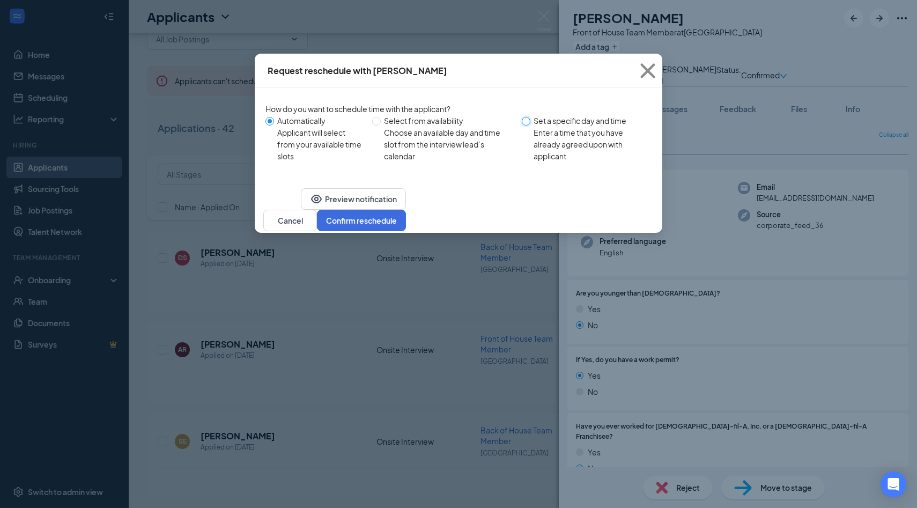
click at [529, 124] on input "Set a specific day and time Enter a time that you have already agreed upon with…" at bounding box center [526, 121] width 9 height 9
radio input "true"
radio input "false"
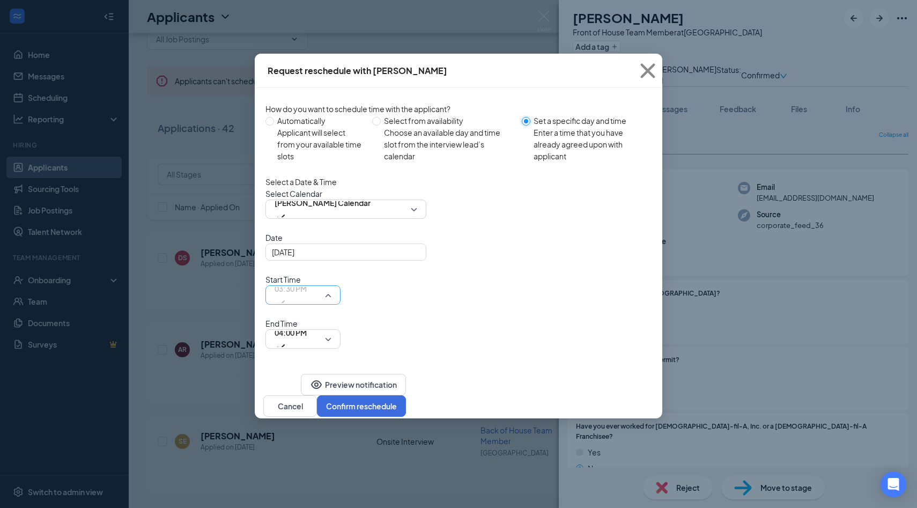
click at [331, 287] on span "03:30 PM" at bounding box center [302, 295] width 57 height 16
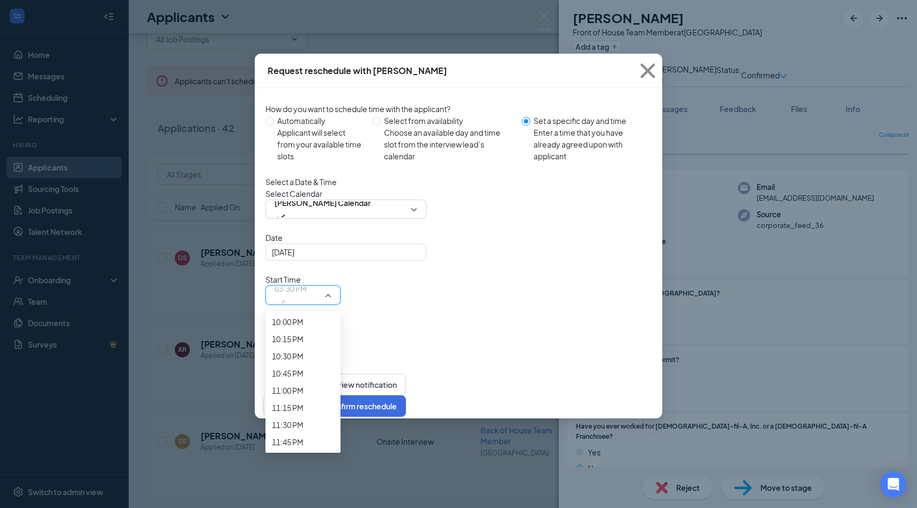
scroll to position [1646, 0]
click at [303, 19] on span "05:30 PM" at bounding box center [288, 13] width 32 height 12
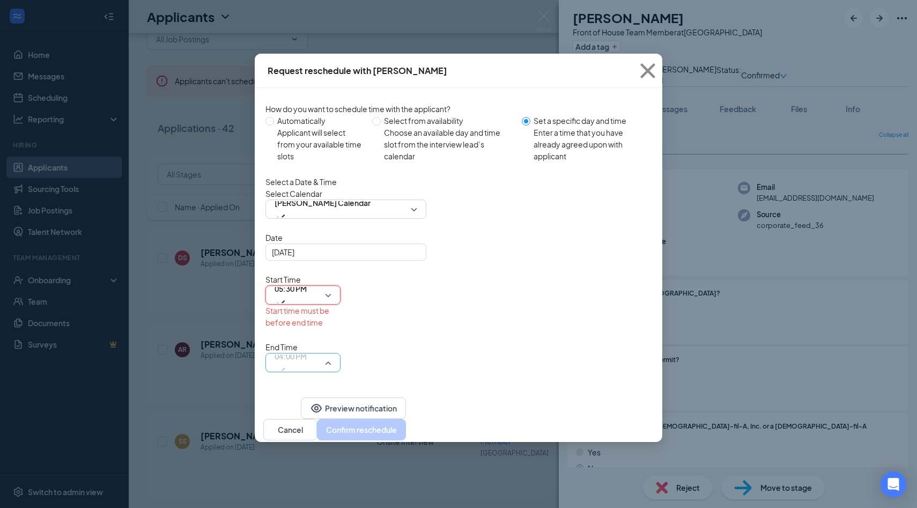
click at [307, 348] on span "04:00 PM" at bounding box center [290, 356] width 32 height 16
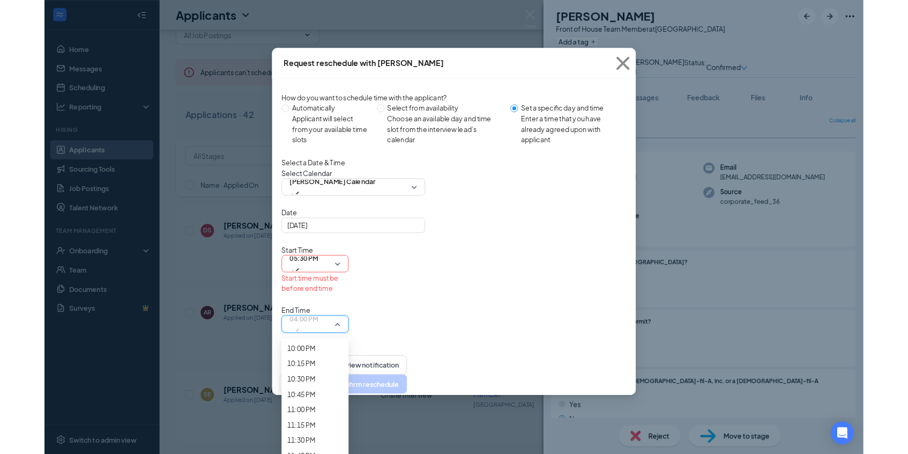
scroll to position [1665, 0]
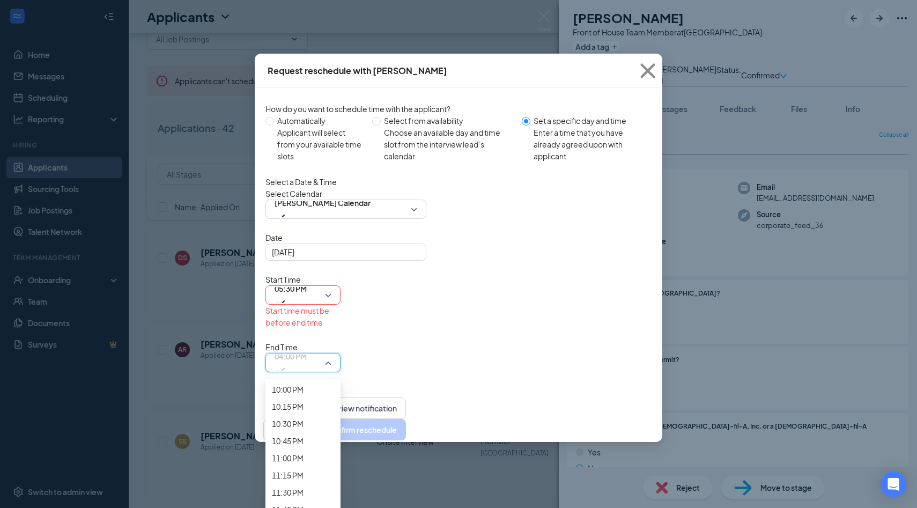
click at [303, 103] on span "05:45 PM" at bounding box center [288, 98] width 32 height 12
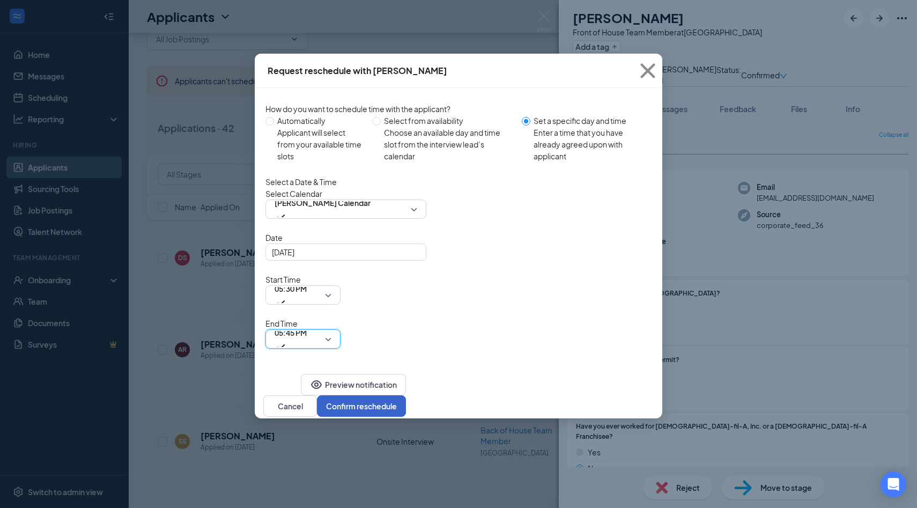
click at [406, 395] on button "Confirm reschedule" at bounding box center [361, 405] width 89 height 21
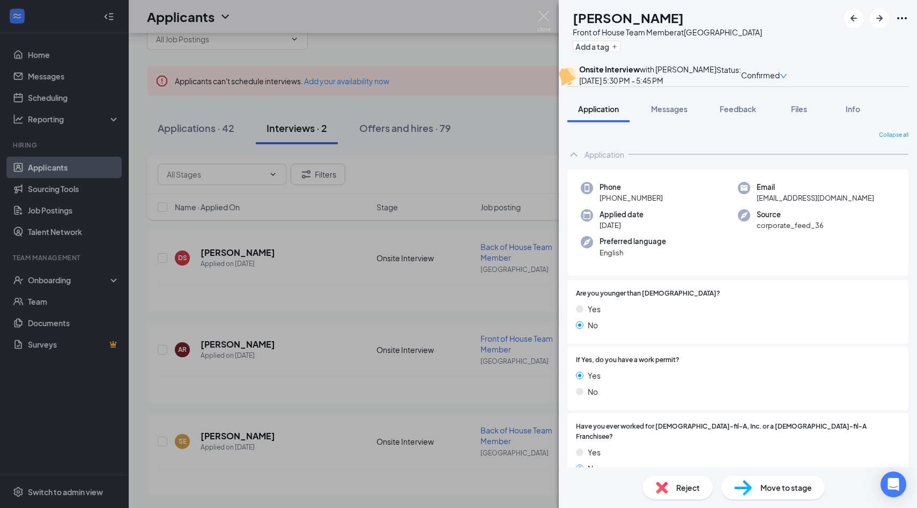
click at [358, 296] on div "AR [PERSON_NAME] Front of House Team Member at [GEOGRAPHIC_DATA] Add a tag Onsi…" at bounding box center [458, 254] width 917 height 508
